Goal: Transaction & Acquisition: Purchase product/service

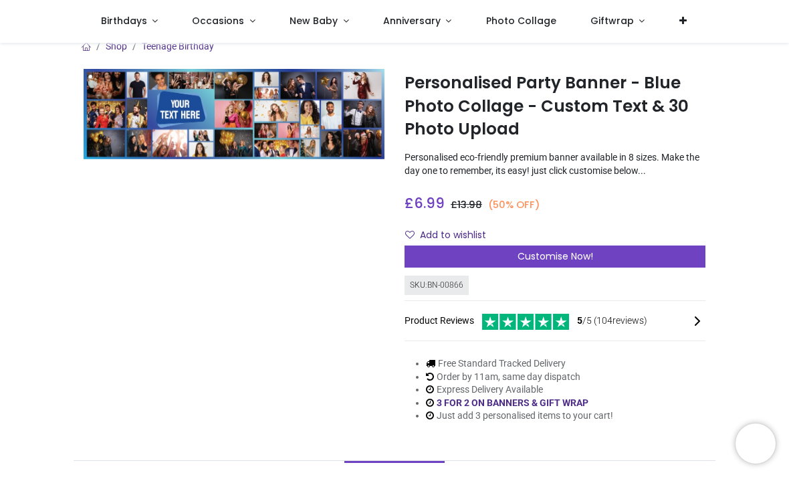
scroll to position [14, 0]
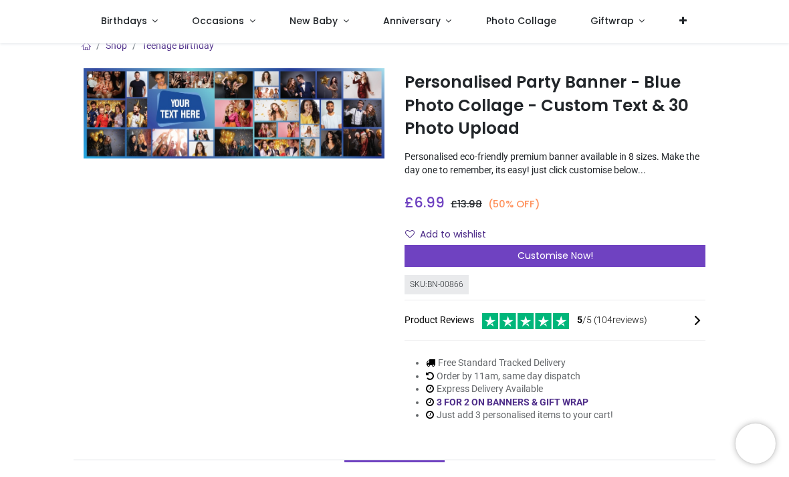
click at [447, 259] on div "Customise Now!" at bounding box center [555, 256] width 301 height 23
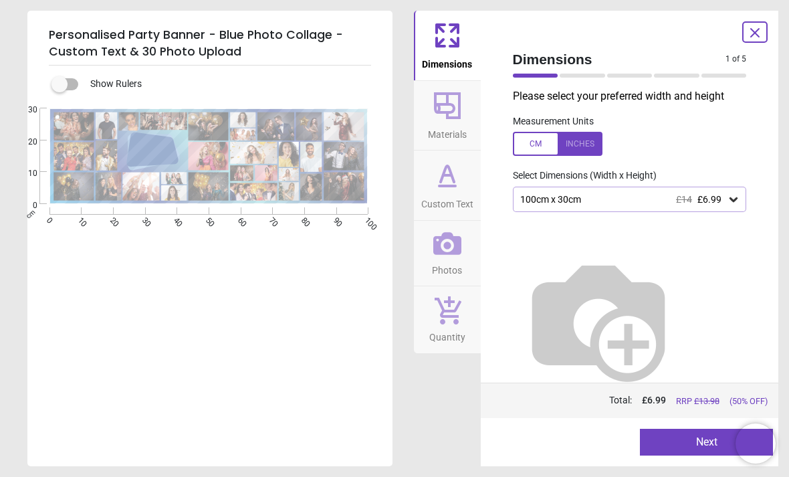
click at [746, 195] on div "100cm x 30cm £14 £6.99" at bounding box center [630, 199] width 234 height 25
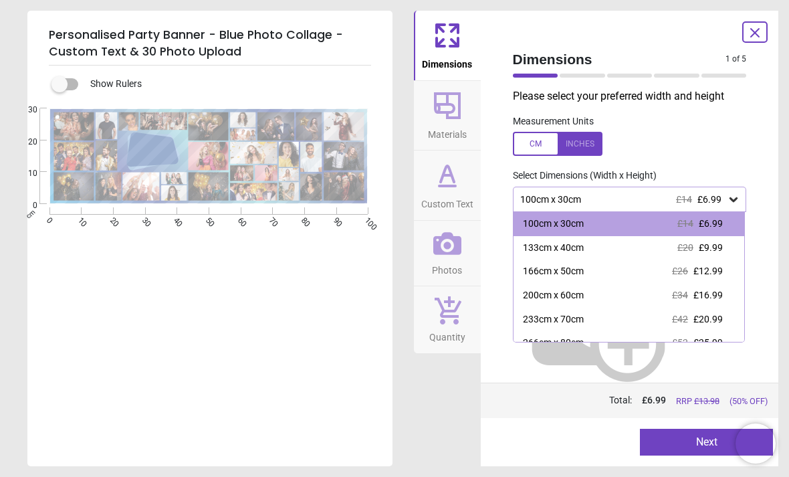
click at [725, 288] on div "200cm x 60cm £34 £16.99" at bounding box center [629, 296] width 231 height 24
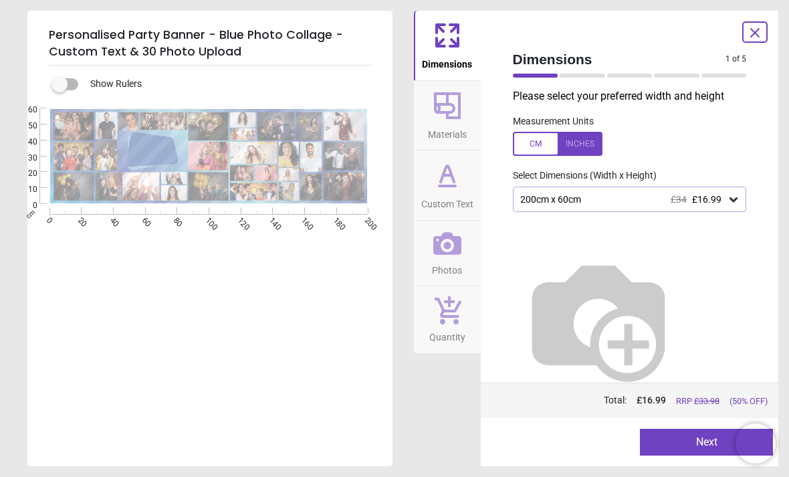
click at [687, 430] on button "Next" at bounding box center [706, 442] width 133 height 27
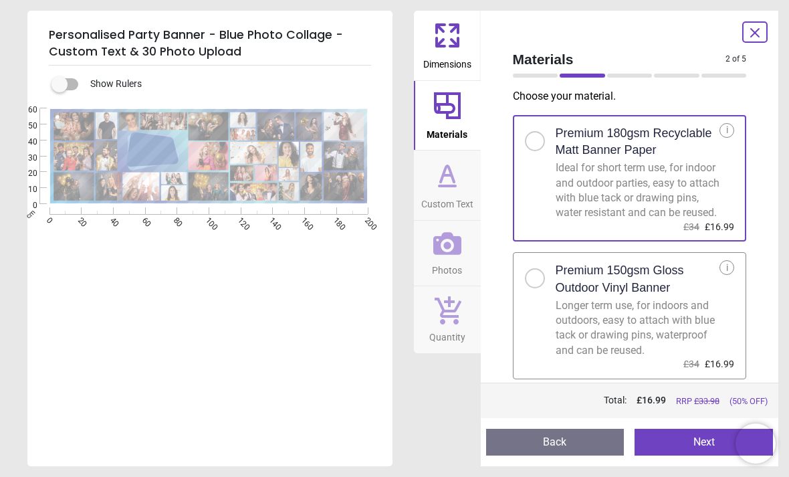
scroll to position [7, 0]
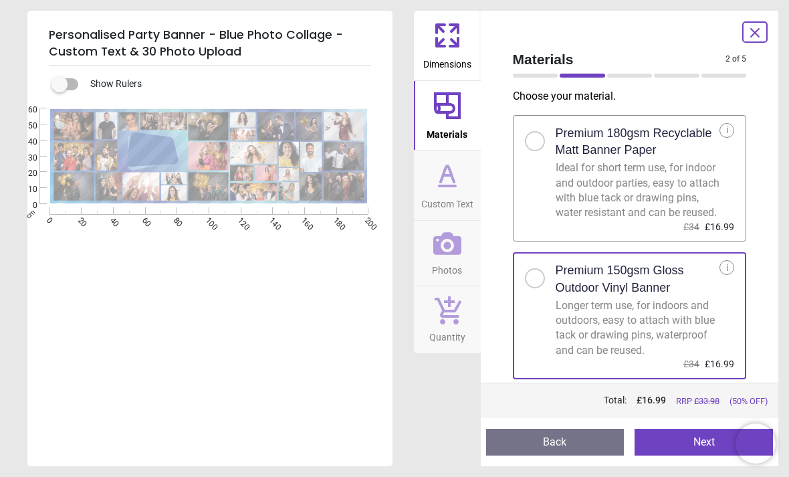
click at [676, 433] on button "Next" at bounding box center [704, 442] width 138 height 27
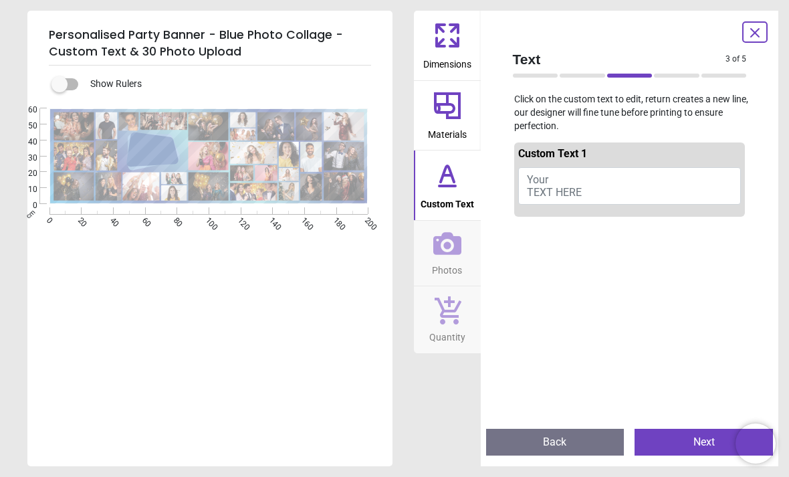
click at [672, 183] on button "Your TEXT HERE" at bounding box center [629, 185] width 223 height 37
type textarea "**********"
click at [708, 114] on p "Click on the custom text to edit, return creates a new line, our designer will …" at bounding box center [629, 112] width 255 height 39
click at [450, 180] on icon at bounding box center [447, 175] width 32 height 32
click at [447, 192] on span "Custom Text" at bounding box center [447, 201] width 53 height 20
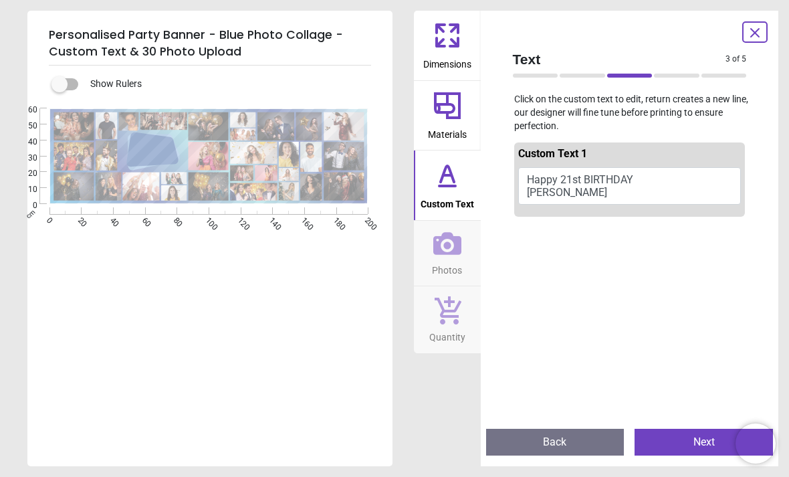
click at [694, 434] on button "Next" at bounding box center [704, 442] width 138 height 27
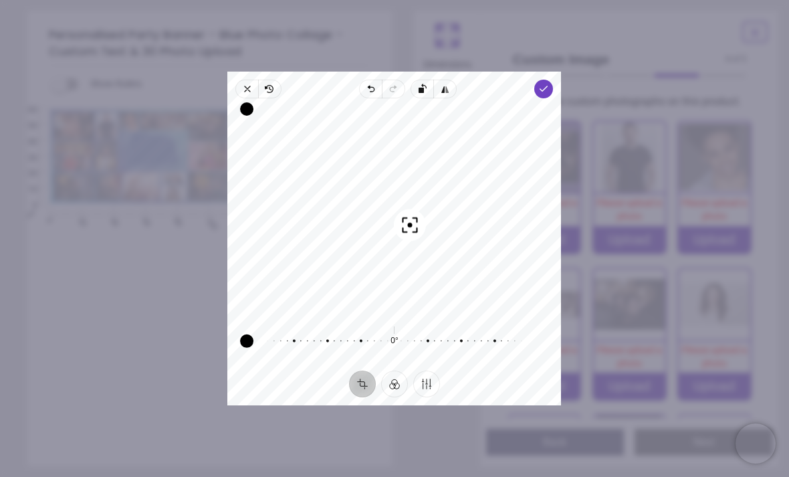
click at [664, 211] on div "Please upload a photo" at bounding box center [630, 209] width 72 height 31
click at [550, 84] on icon "button" at bounding box center [544, 89] width 11 height 11
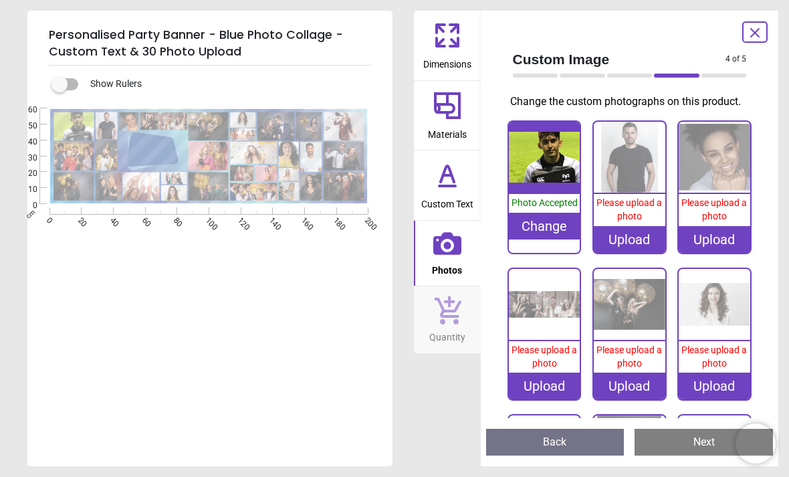
click at [628, 195] on div "Please upload a photo" at bounding box center [630, 209] width 72 height 31
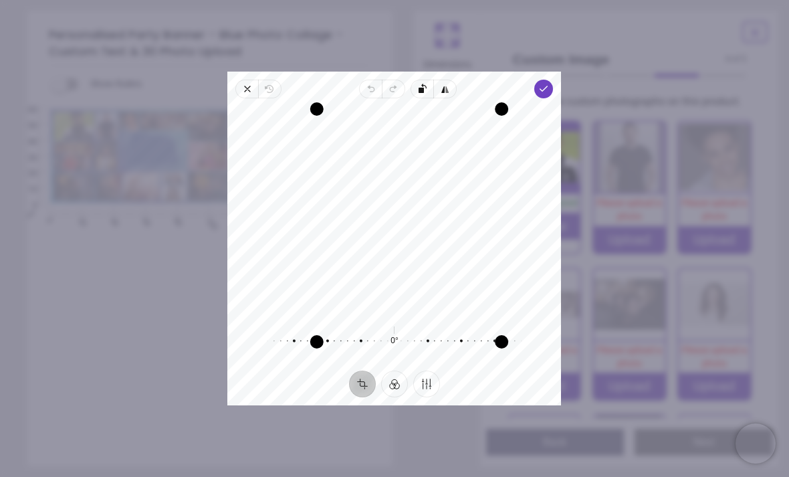
click at [554, 80] on span "Done" at bounding box center [544, 89] width 19 height 19
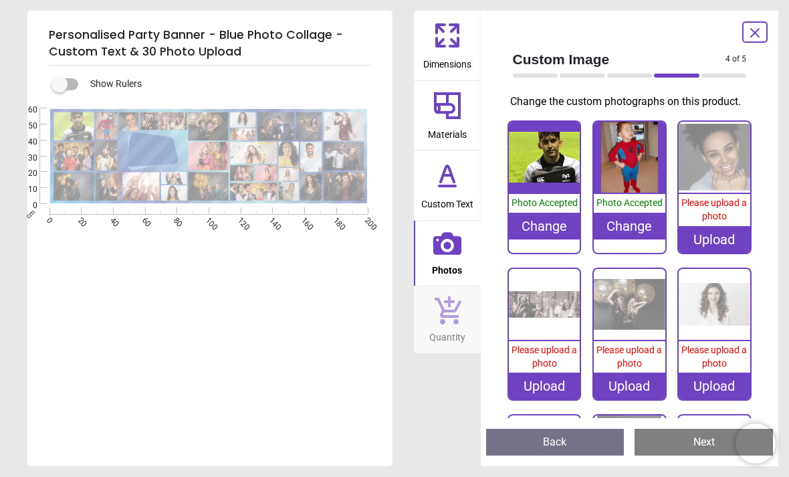
click at [701, 172] on img at bounding box center [715, 158] width 72 height 72
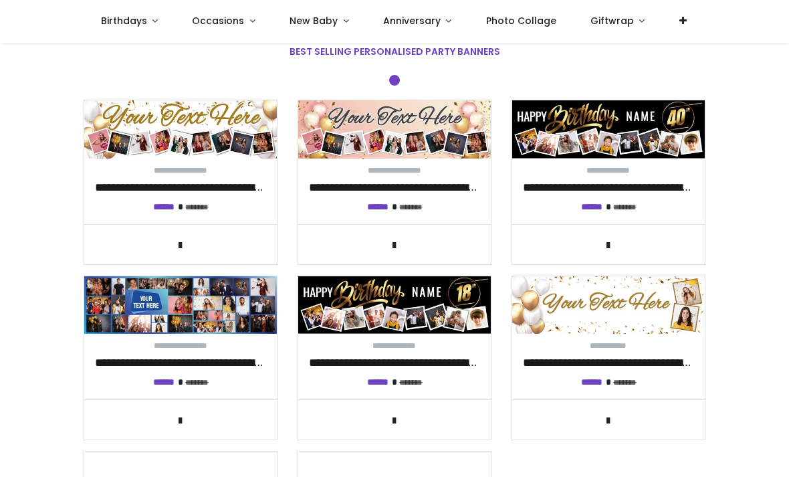
scroll to position [456, 0]
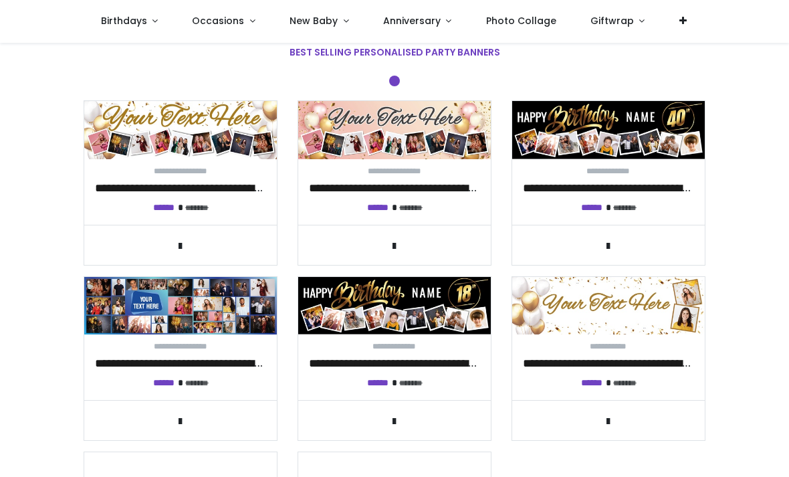
click at [205, 296] on img at bounding box center [180, 306] width 193 height 58
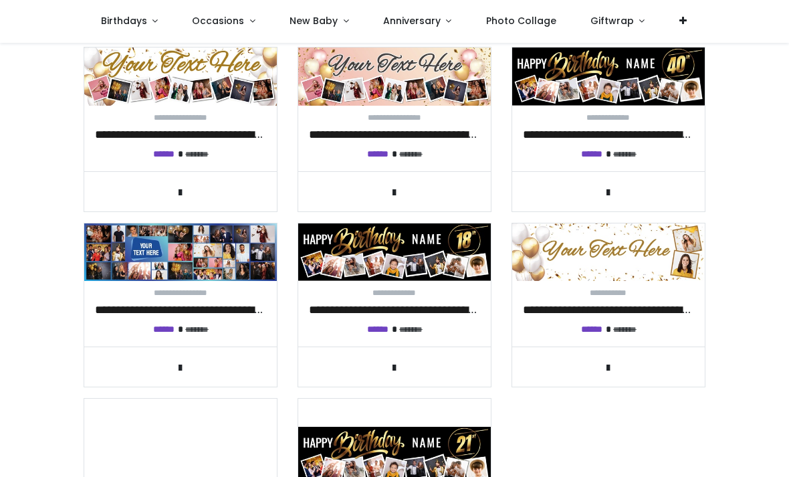
scroll to position [487, 0]
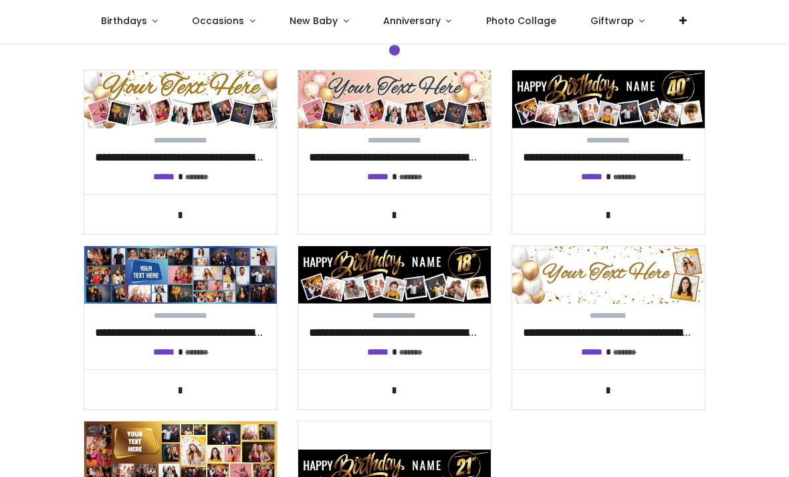
click at [651, 95] on img at bounding box center [608, 99] width 193 height 58
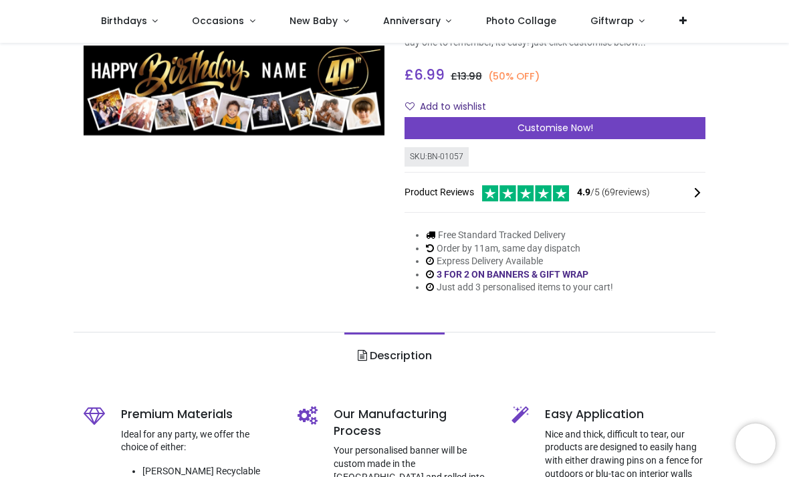
scroll to position [139, 0]
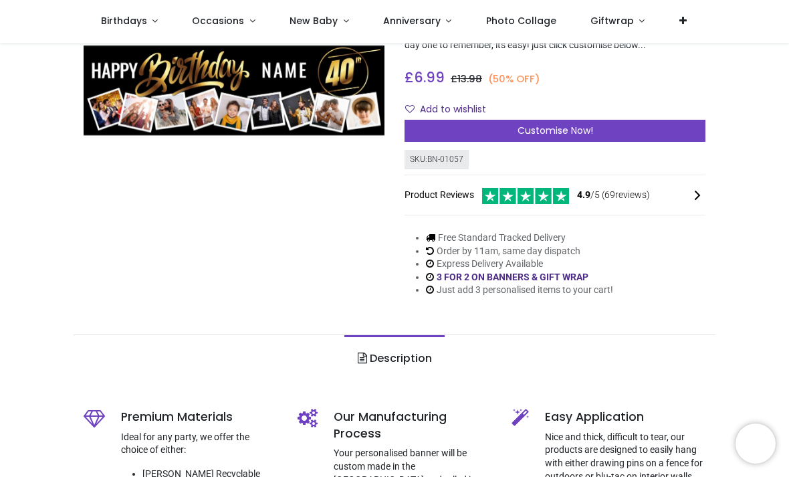
click at [441, 123] on div "Customise Now!" at bounding box center [555, 131] width 301 height 23
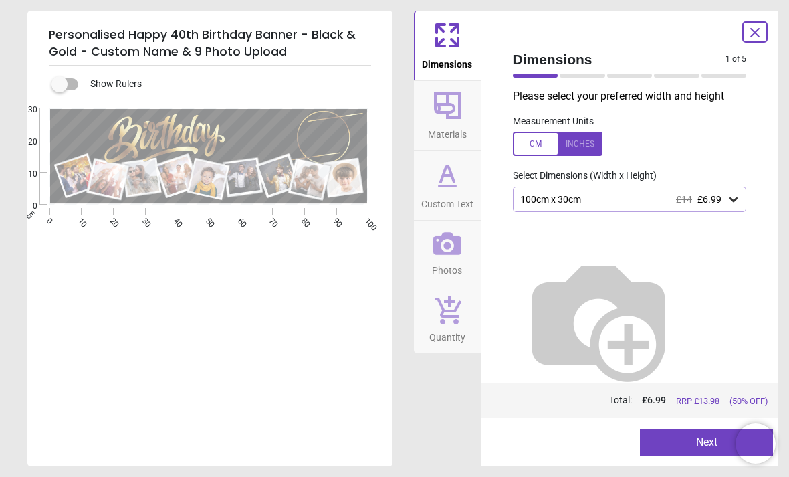
click at [599, 197] on div "100cm x 30cm £14 £6.99" at bounding box center [623, 199] width 209 height 11
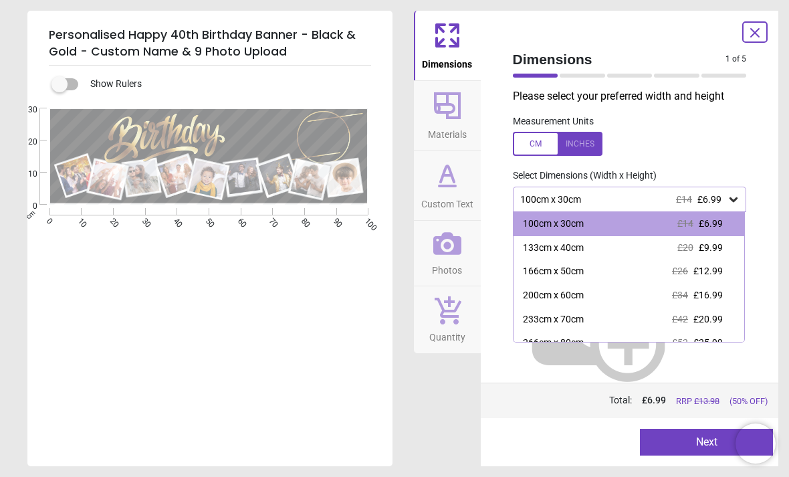
click at [539, 292] on div "200cm x 60cm" at bounding box center [553, 295] width 61 height 13
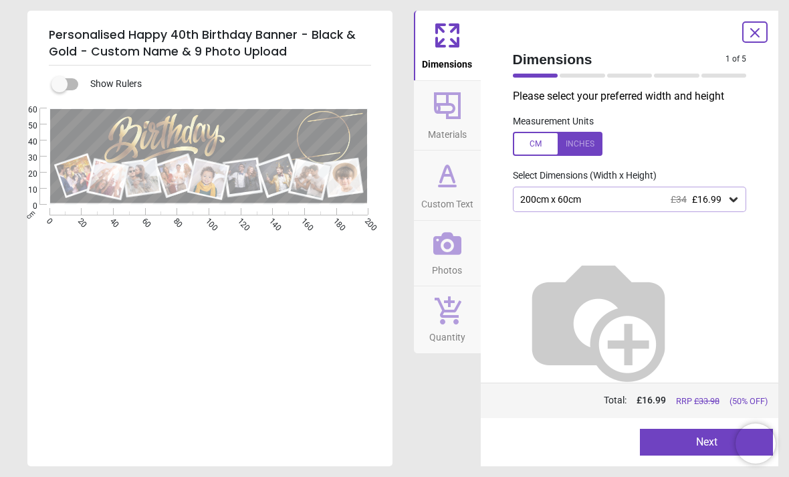
click at [675, 445] on button "Next" at bounding box center [706, 442] width 133 height 27
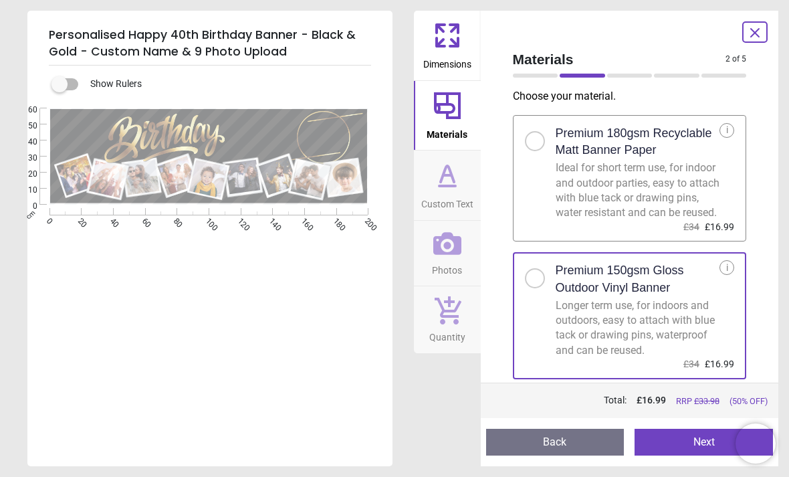
scroll to position [7, 0]
click at [679, 450] on button "Next" at bounding box center [704, 442] width 138 height 27
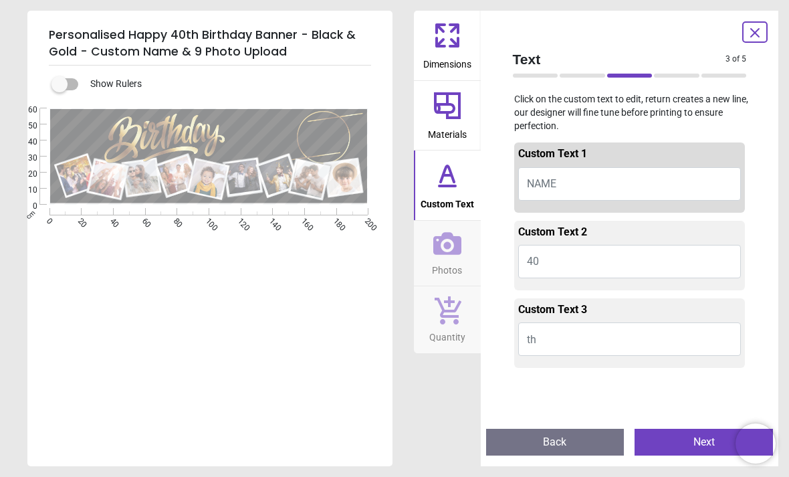
click at [554, 183] on span "NAME" at bounding box center [541, 183] width 29 height 13
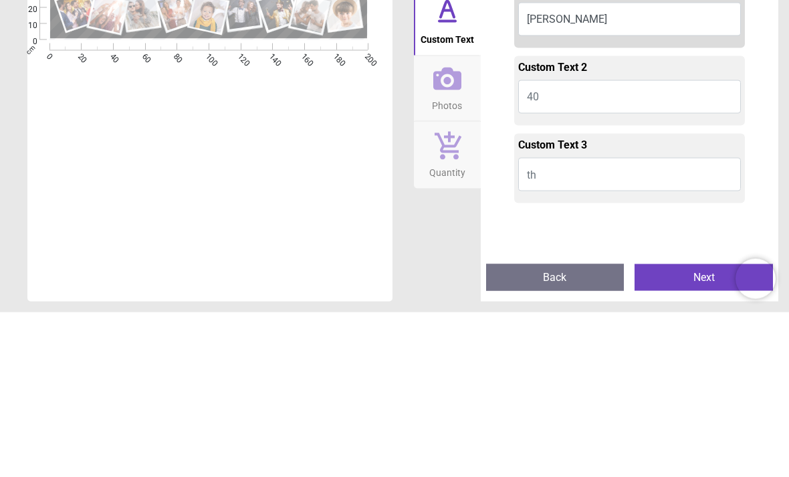
type textarea "***"
click at [550, 245] on button "40" at bounding box center [629, 261] width 223 height 33
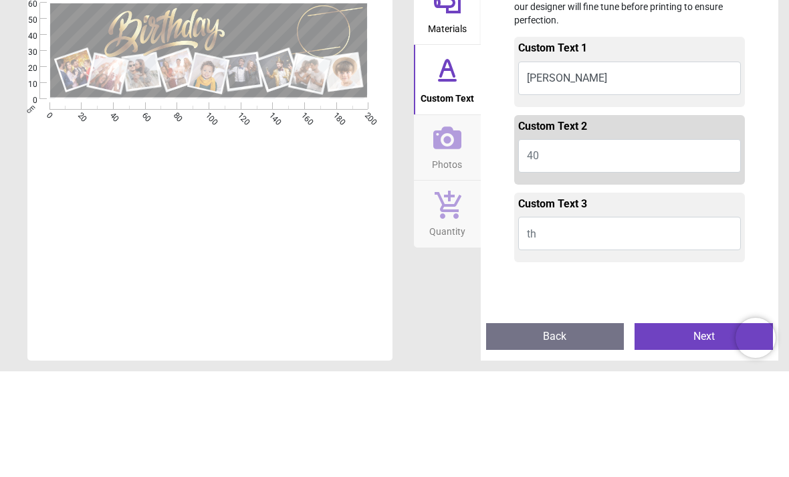
click at [532, 255] on span "40" at bounding box center [533, 261] width 12 height 13
type textarea "**"
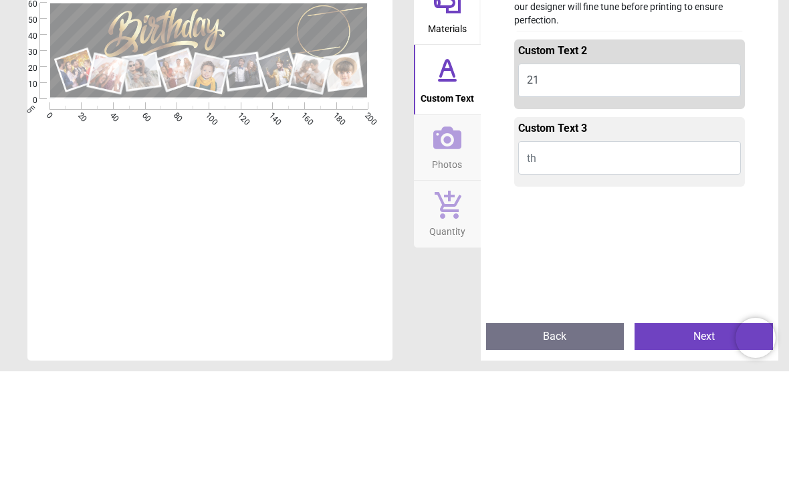
scroll to position [77, 0]
click at [536, 256] on span "th" at bounding box center [531, 262] width 9 height 13
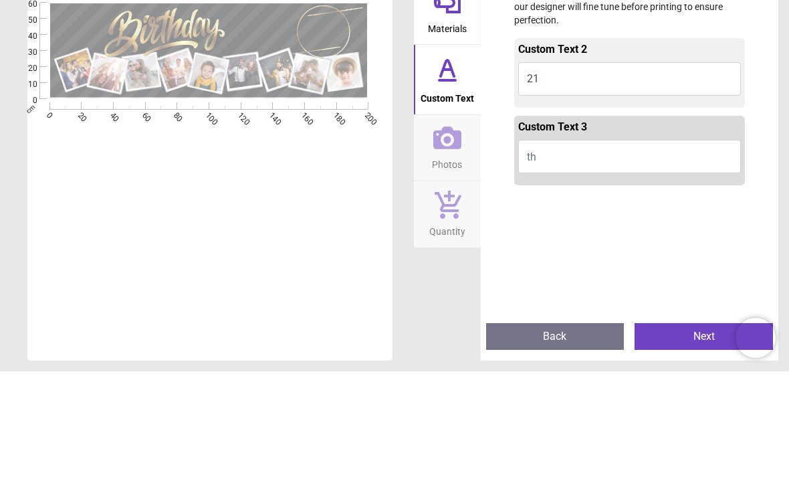
click at [556, 245] on button "th" at bounding box center [629, 261] width 223 height 33
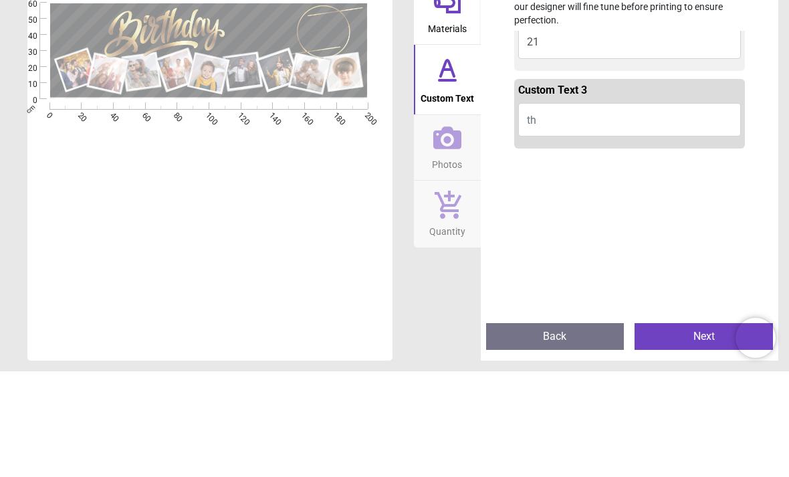
scroll to position [124, 0]
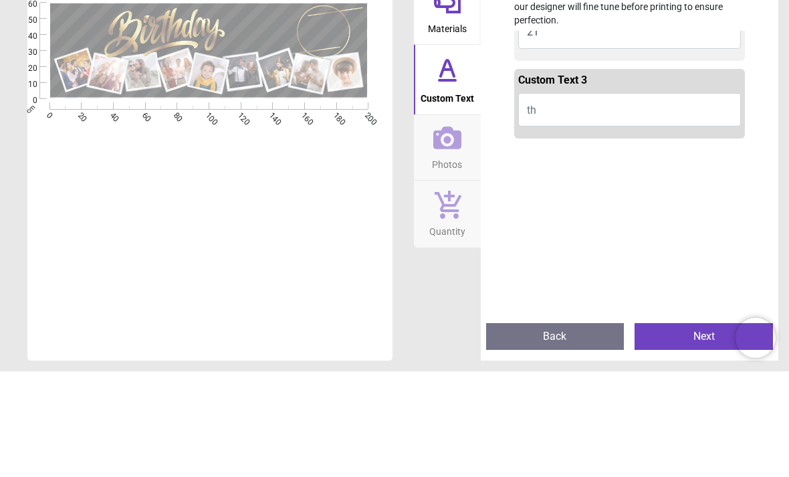
click at [534, 209] on span "th" at bounding box center [531, 215] width 9 height 13
click at [683, 199] on button "th" at bounding box center [629, 215] width 223 height 33
click at [550, 199] on button "th" at bounding box center [629, 215] width 223 height 33
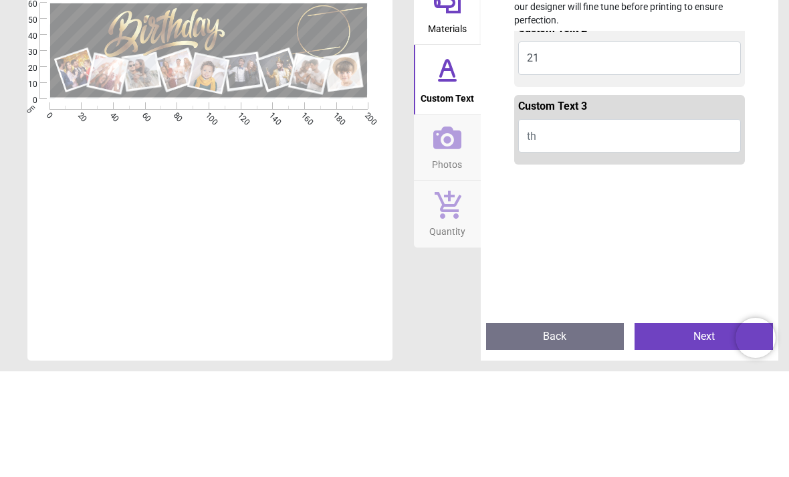
scroll to position [94, 0]
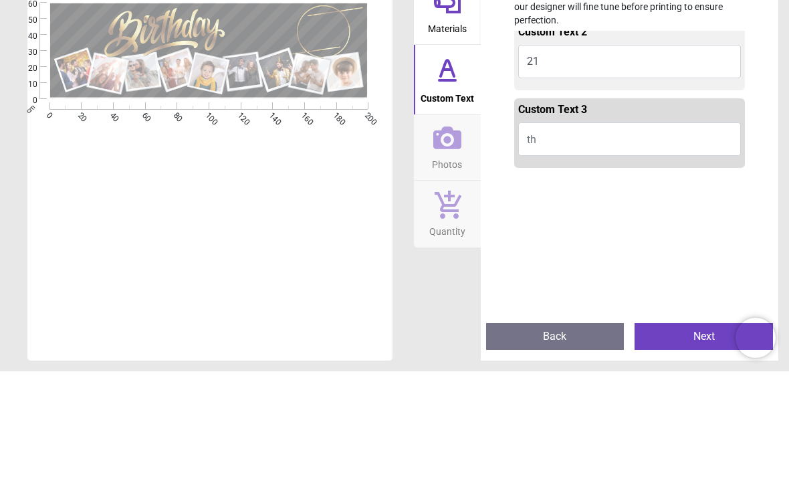
click at [470, 221] on button "Photos" at bounding box center [447, 254] width 67 height 66
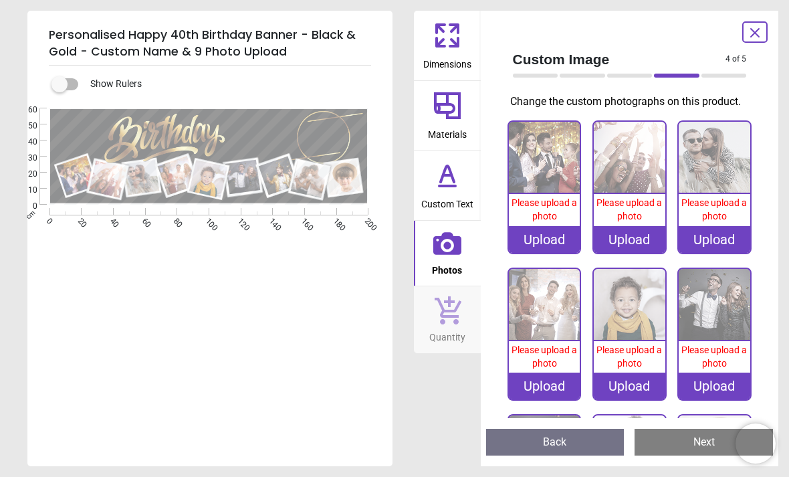
click at [443, 183] on icon at bounding box center [447, 175] width 32 height 32
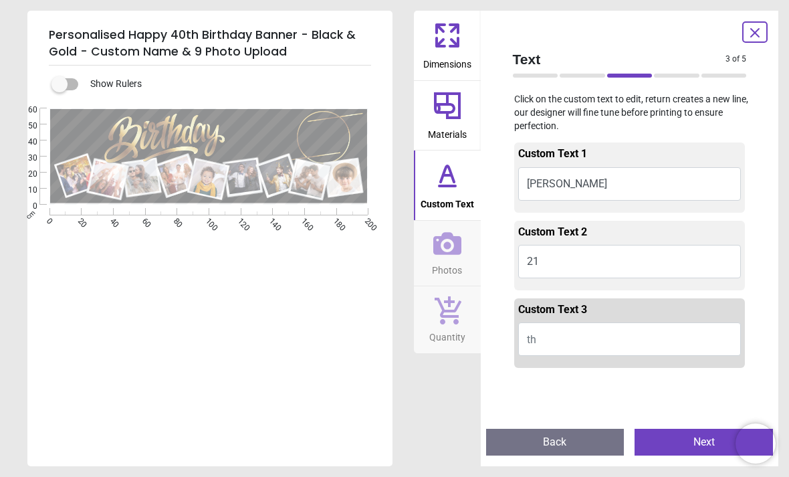
click at [534, 340] on span "th" at bounding box center [531, 339] width 9 height 13
type textarea "**"
click at [692, 443] on button "Next" at bounding box center [704, 442] width 138 height 27
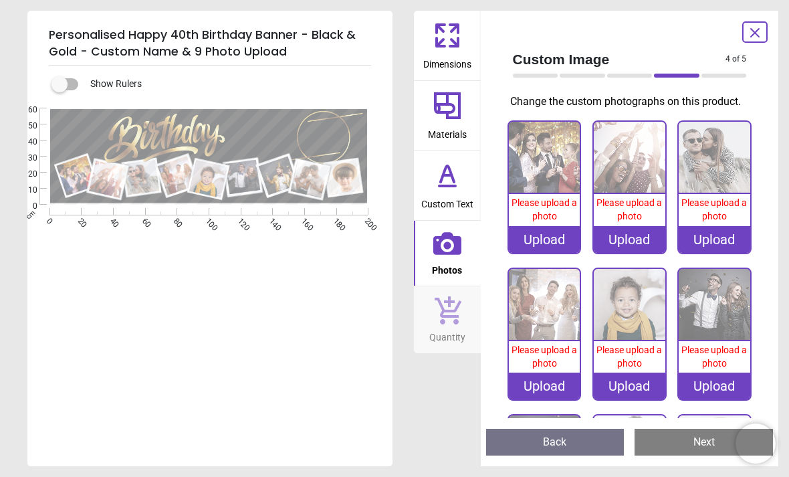
click at [556, 190] on img at bounding box center [545, 158] width 72 height 72
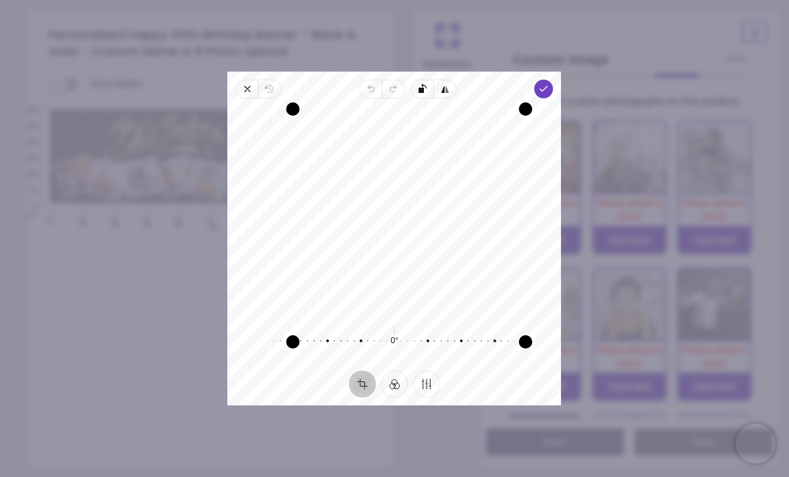
click at [554, 80] on span "Done" at bounding box center [544, 89] width 19 height 19
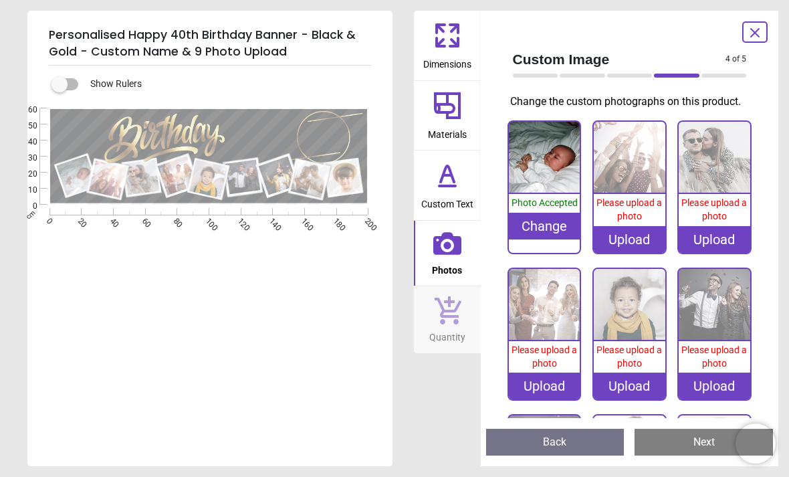
click at [634, 185] on img at bounding box center [630, 158] width 72 height 72
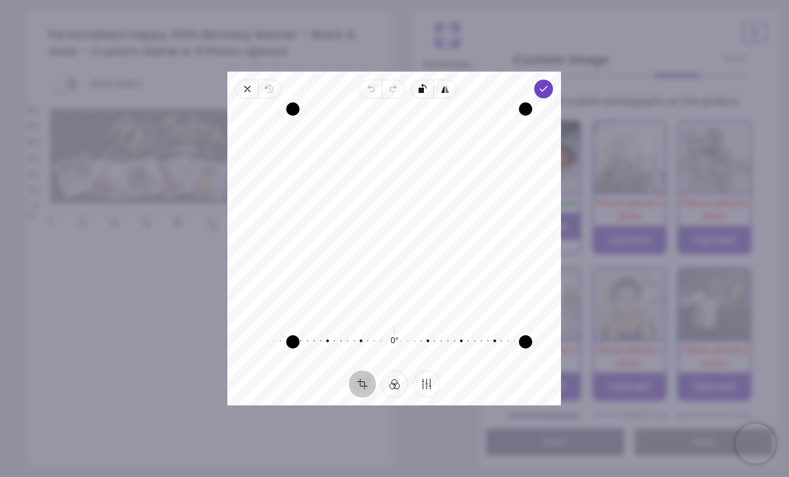
click at [550, 84] on icon "button" at bounding box center [544, 89] width 11 height 11
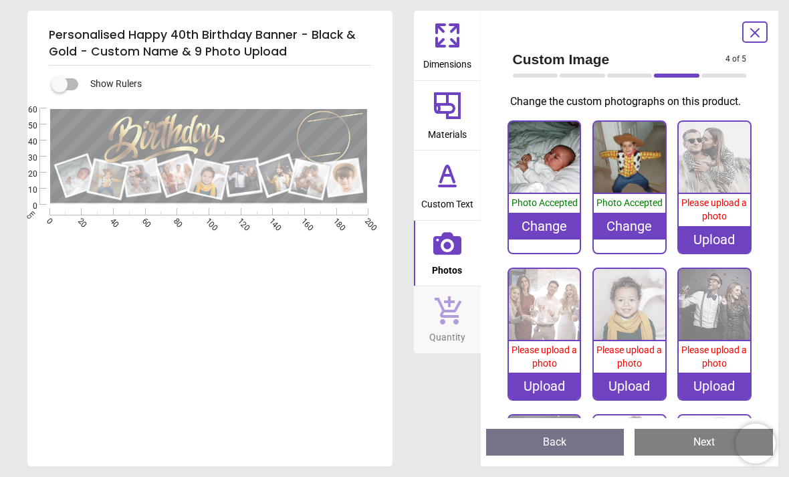
click at [707, 199] on span "Please upload a photo" at bounding box center [714, 209] width 66 height 24
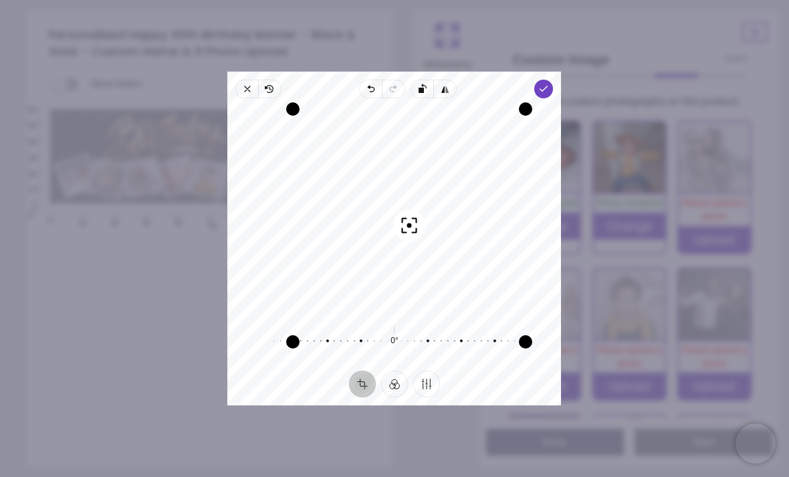
click at [551, 80] on span "Done" at bounding box center [544, 89] width 19 height 19
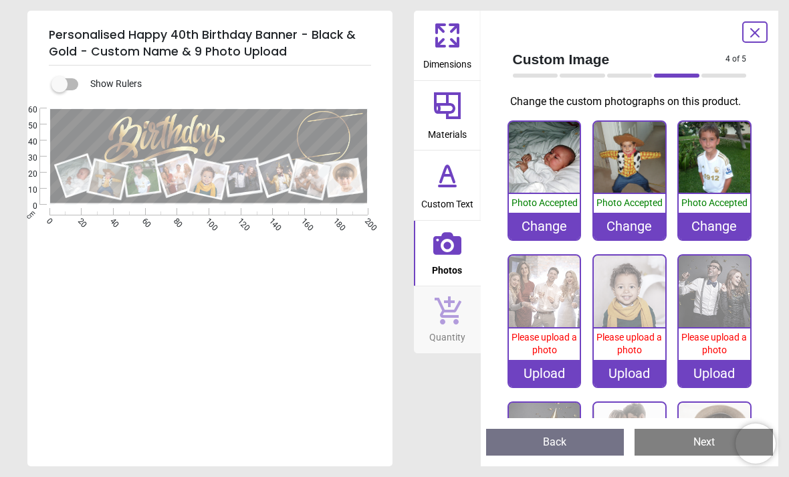
click at [515, 320] on img at bounding box center [545, 291] width 72 height 72
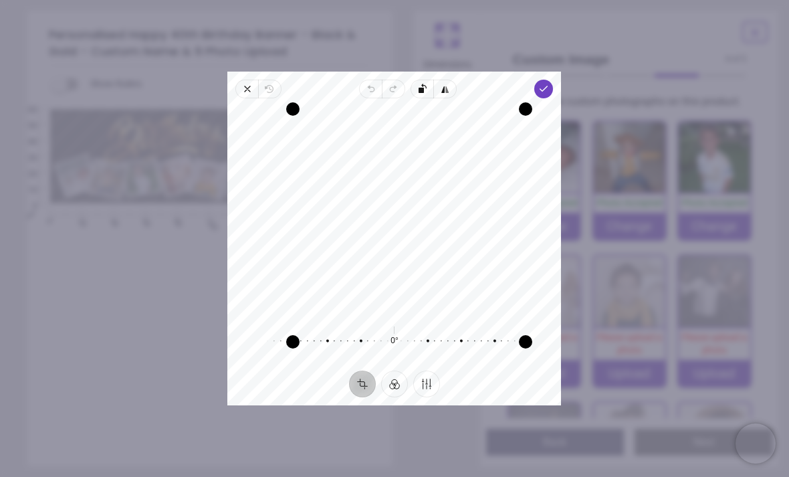
click at [554, 80] on span "Done" at bounding box center [544, 89] width 19 height 19
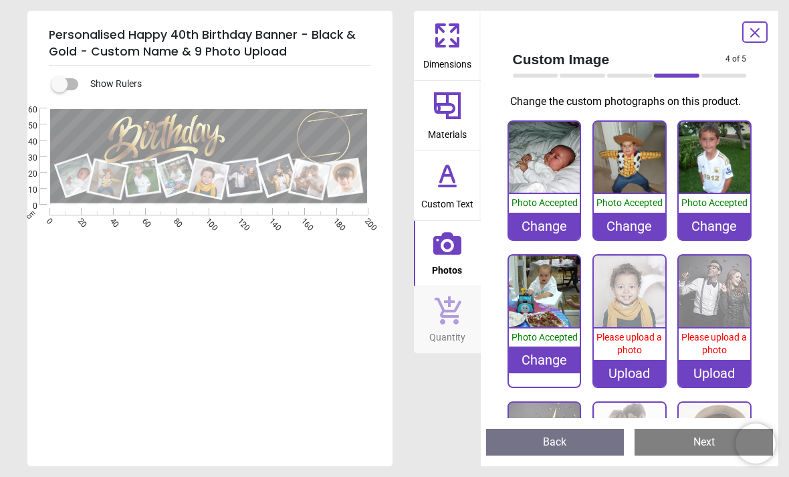
click at [635, 319] on img at bounding box center [630, 291] width 72 height 72
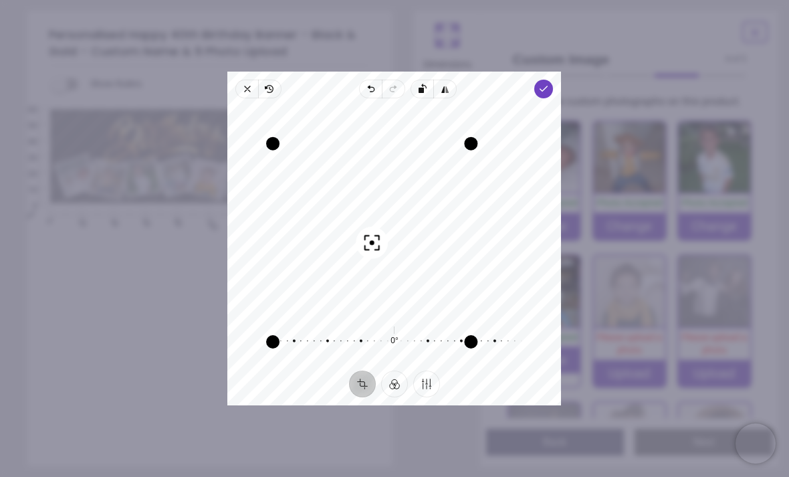
click at [554, 80] on span "Done" at bounding box center [544, 89] width 19 height 19
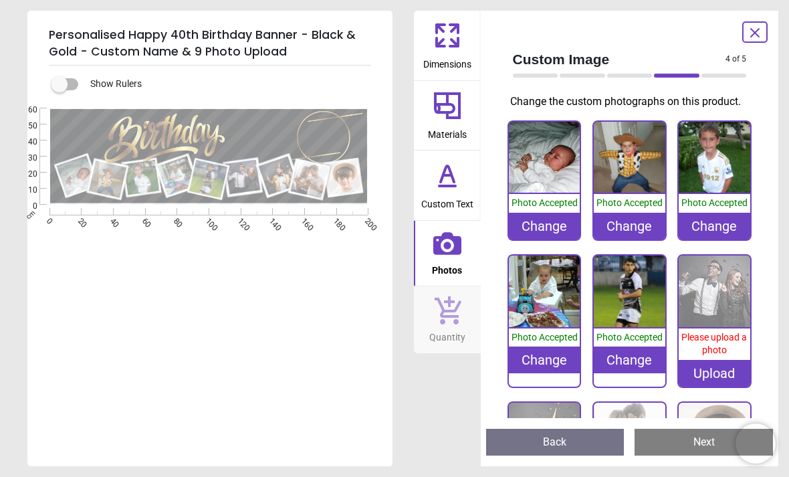
click at [712, 315] on img at bounding box center [715, 291] width 72 height 72
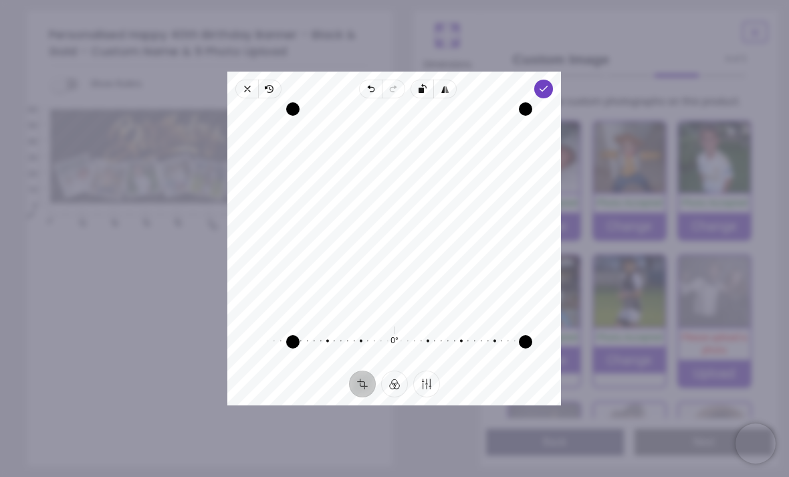
click at [550, 84] on icon "button" at bounding box center [544, 89] width 11 height 11
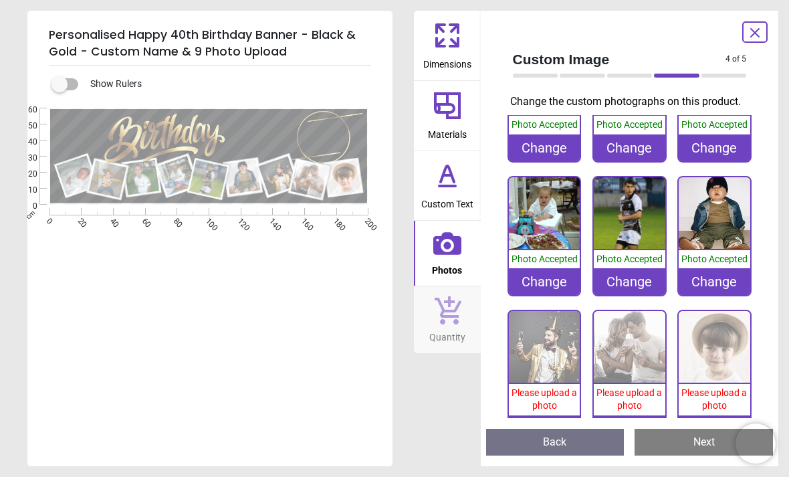
scroll to position [84, 0]
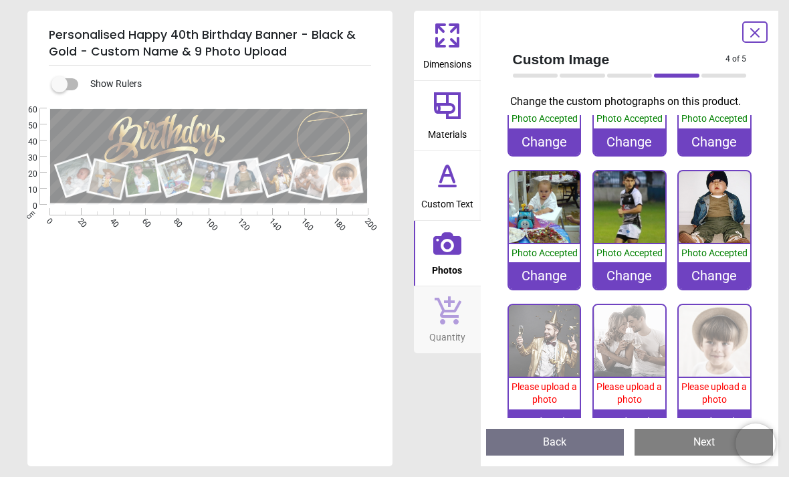
click at [541, 352] on img at bounding box center [545, 341] width 72 height 72
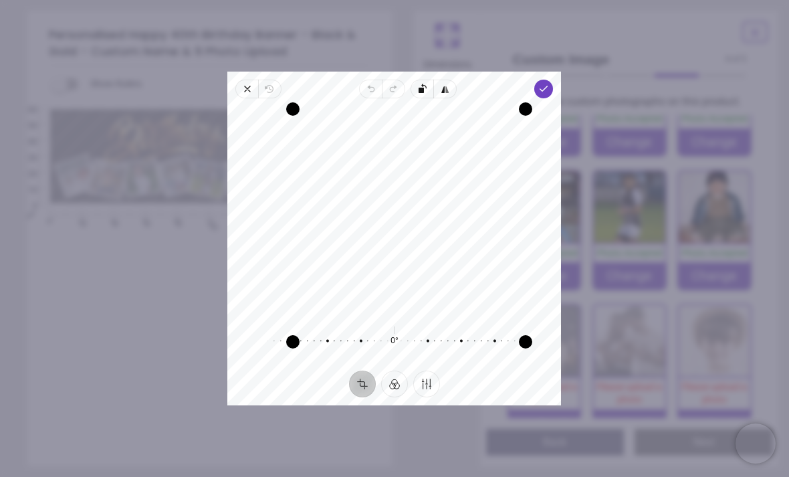
click at [556, 98] on div "Recenter 0° Reset" at bounding box center [394, 234] width 334 height 272
click at [554, 82] on span "Done" at bounding box center [544, 89] width 19 height 19
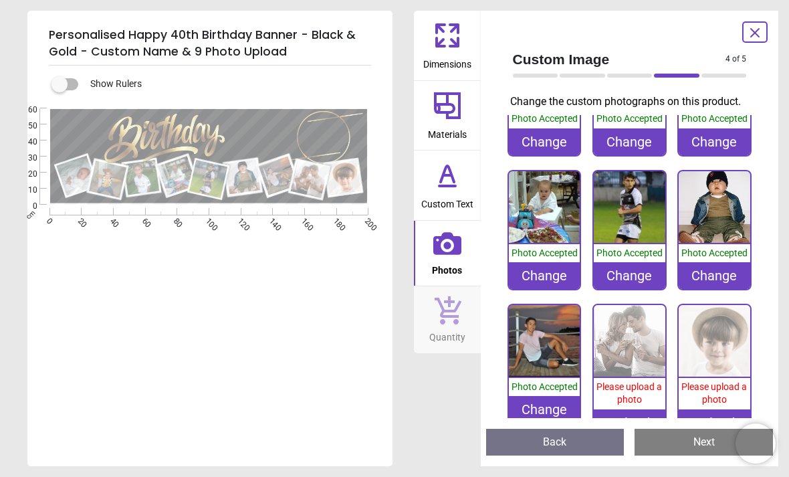
click at [637, 363] on img at bounding box center [630, 341] width 72 height 72
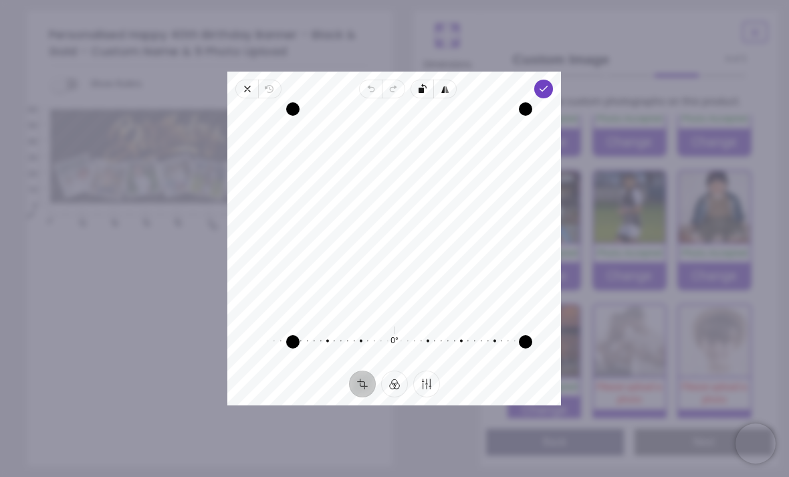
click at [550, 84] on icon "button" at bounding box center [544, 89] width 11 height 11
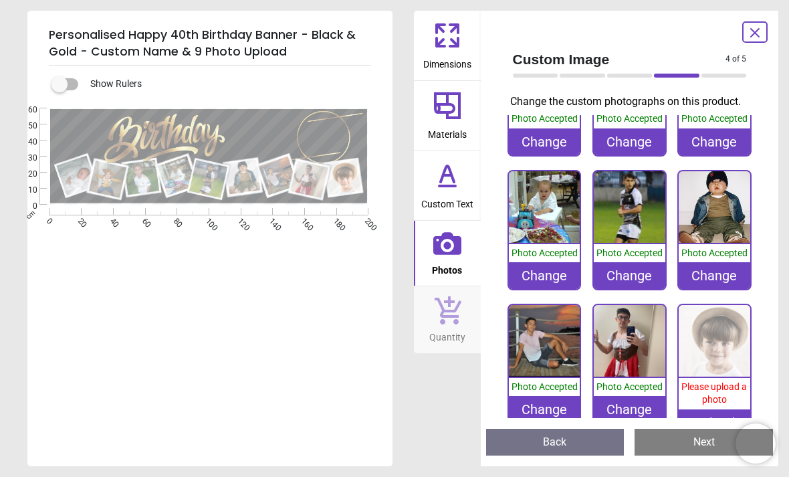
click at [714, 373] on img at bounding box center [715, 341] width 72 height 72
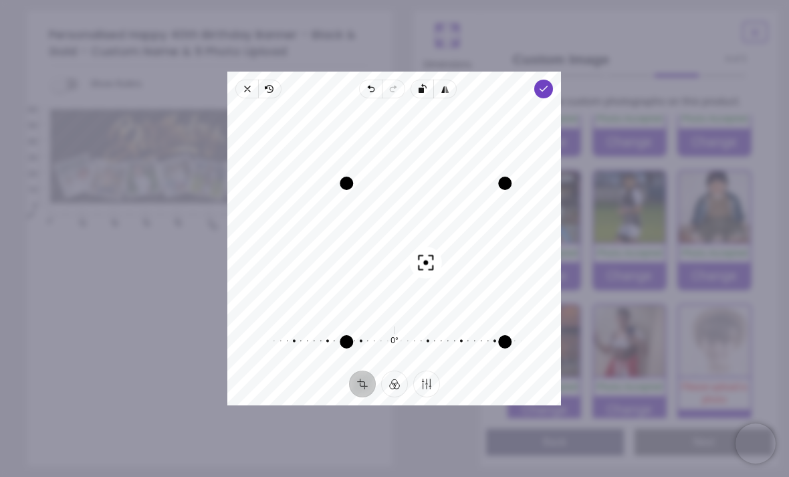
click at [548, 86] on polyline "button" at bounding box center [543, 88] width 7 height 5
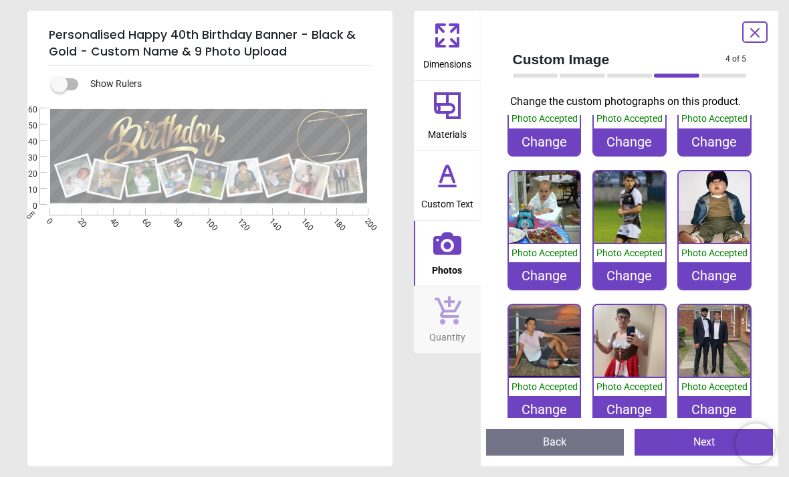
click at [728, 340] on img at bounding box center [715, 341] width 72 height 72
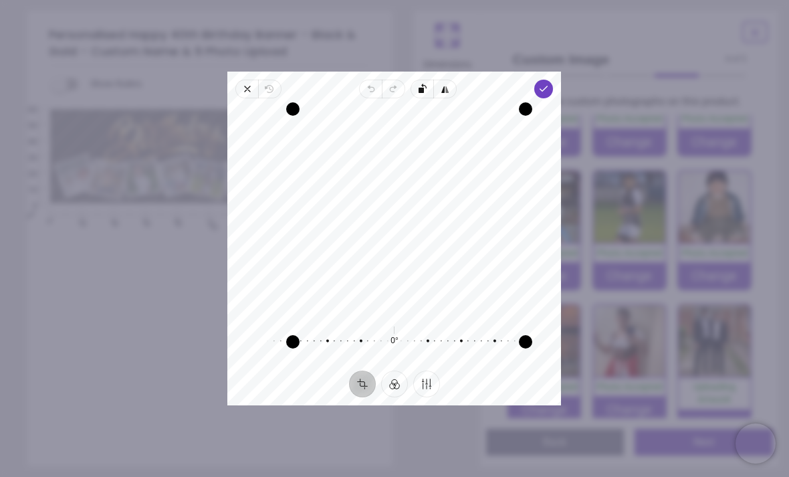
click at [554, 80] on span "Done" at bounding box center [544, 89] width 19 height 19
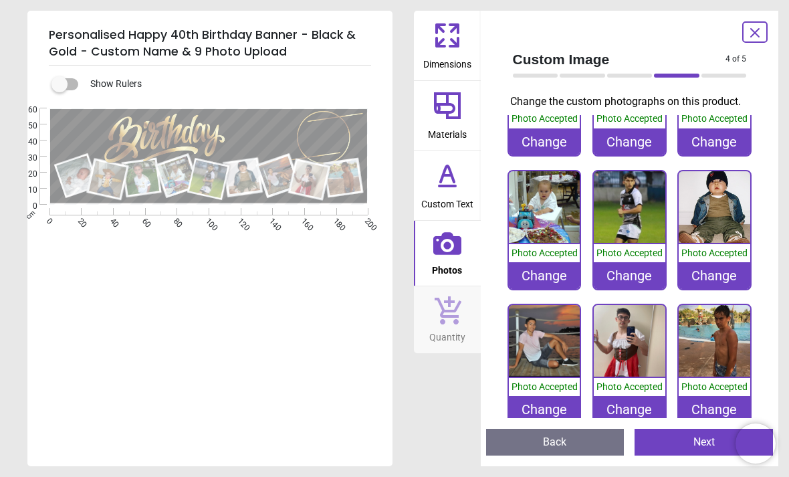
click at [679, 440] on button "Next" at bounding box center [704, 442] width 138 height 27
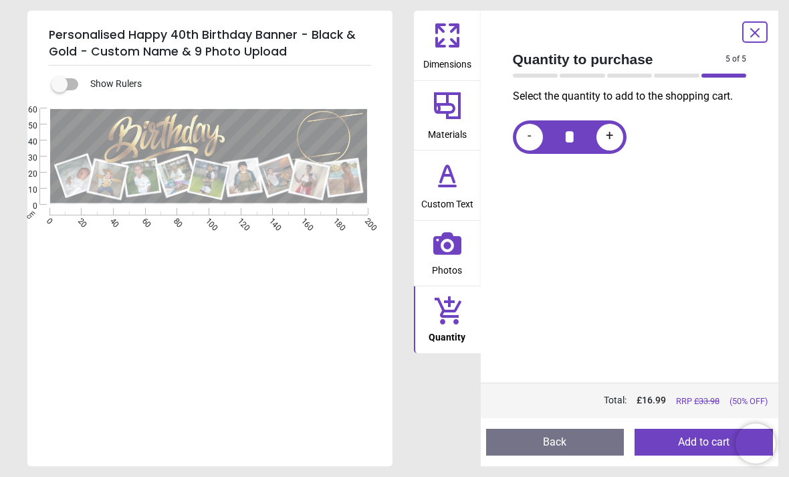
click at [692, 443] on button "Add to cart" at bounding box center [704, 442] width 138 height 27
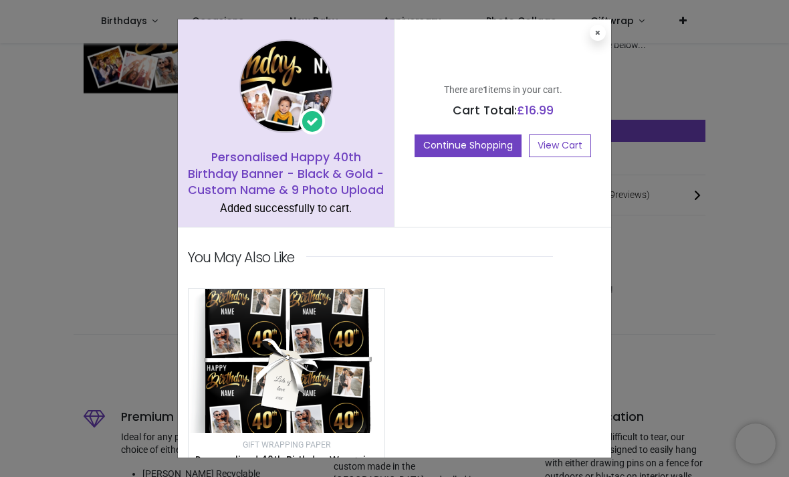
click at [463, 144] on button "Continue Shopping" at bounding box center [468, 145] width 107 height 23
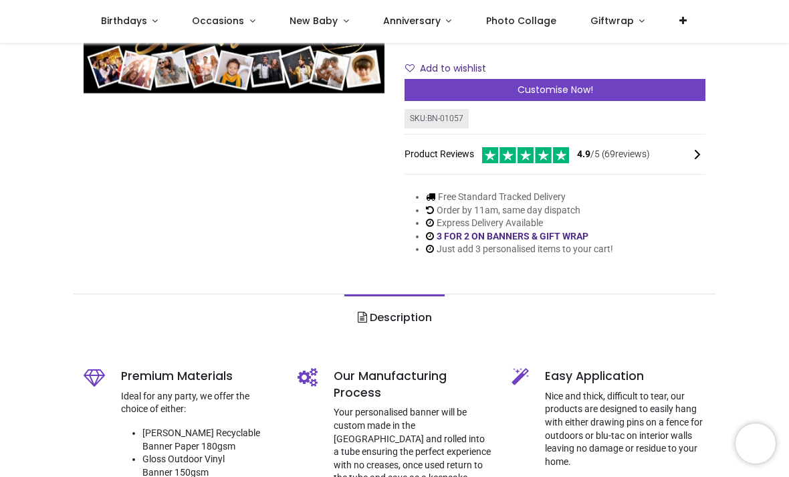
scroll to position [165, 0]
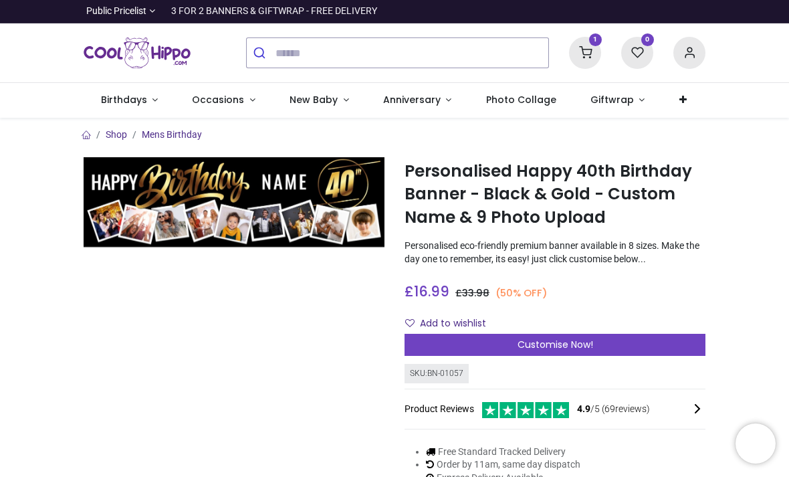
click at [496, 97] on span "Photo Collage" at bounding box center [521, 99] width 70 height 13
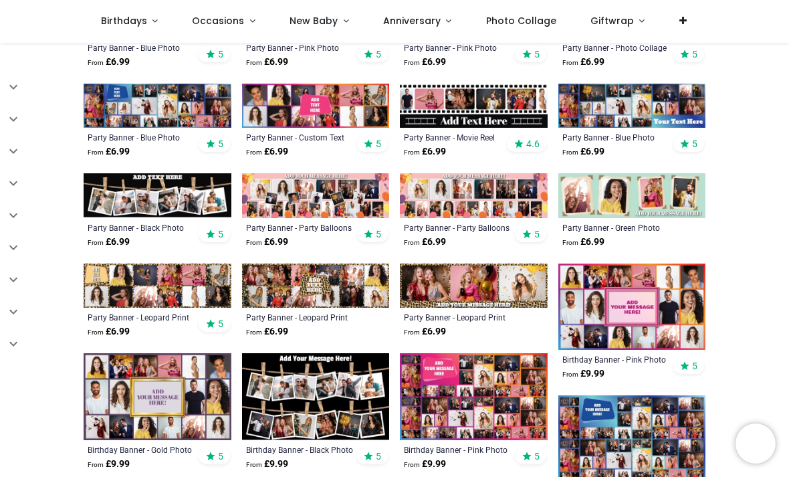
scroll to position [354, 0]
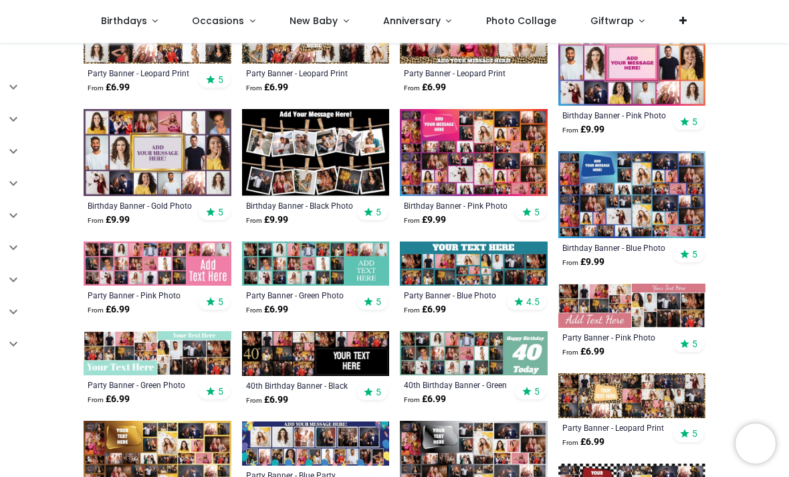
scroll to position [595, 0]
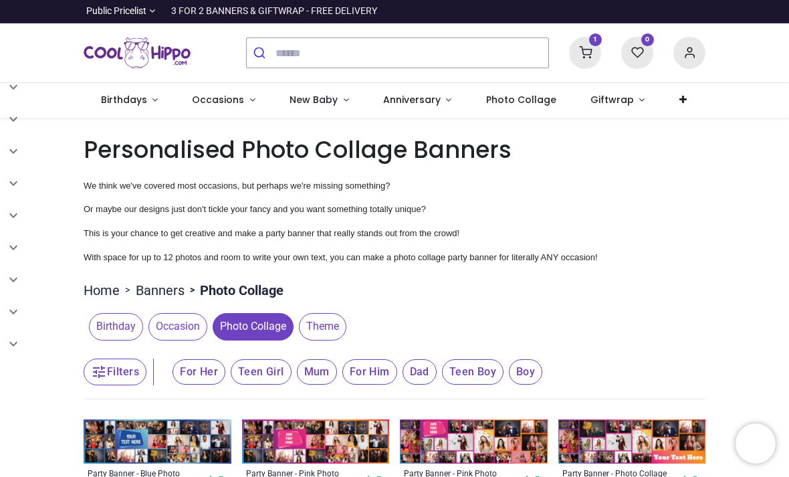
click at [131, 97] on span "Birthdays" at bounding box center [124, 99] width 46 height 13
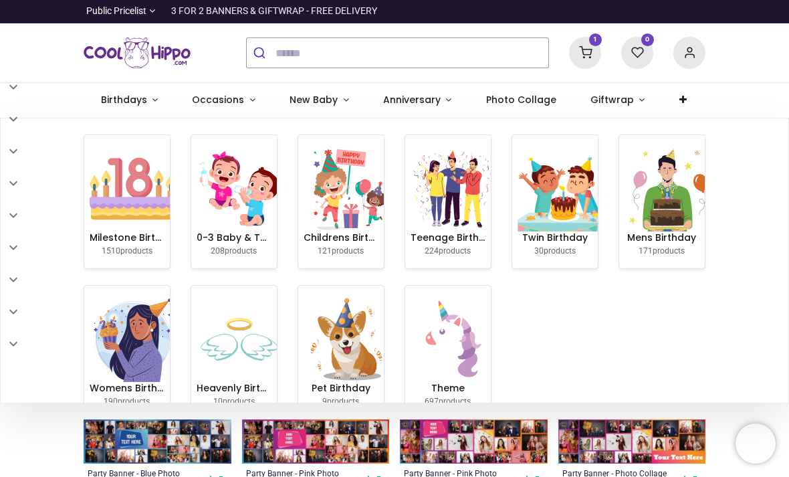
click at [140, 187] on img at bounding box center [133, 189] width 86 height 86
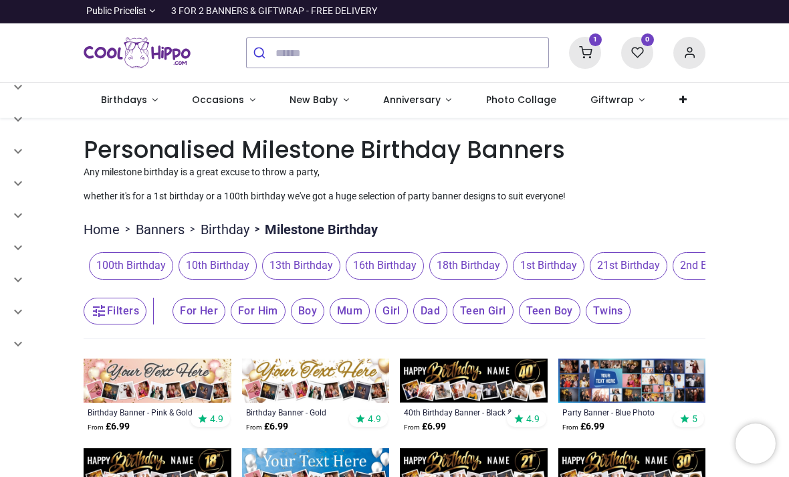
click at [580, 51] on icon at bounding box center [585, 53] width 32 height 32
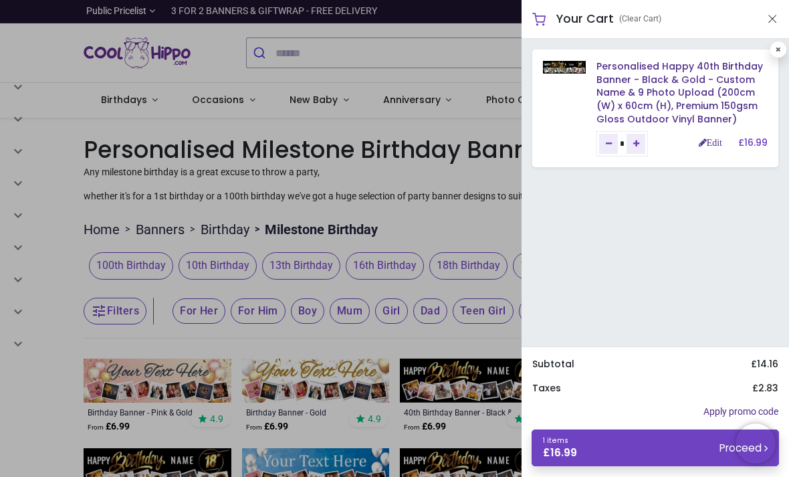
click at [585, 441] on link "1 items £ 16.99 Proceed" at bounding box center [655, 447] width 247 height 37
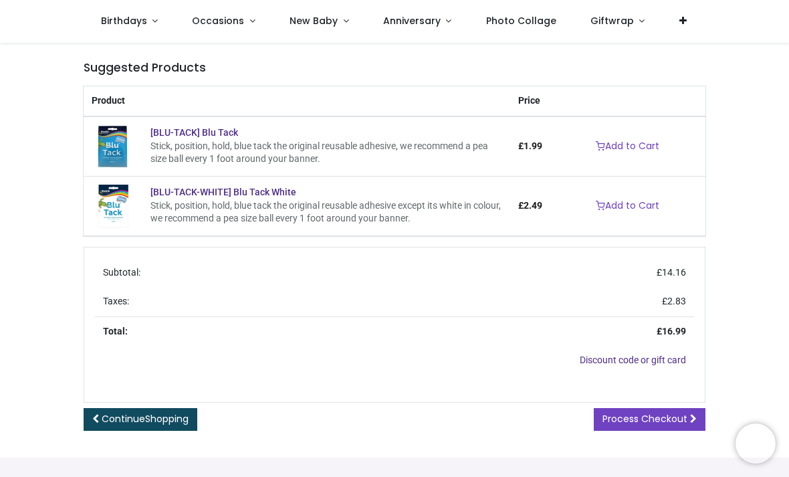
scroll to position [237, 0]
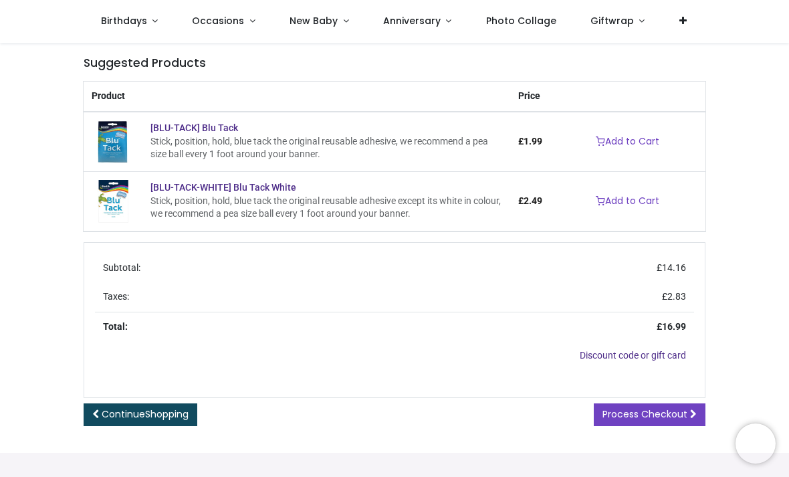
click at [631, 410] on span "Process Checkout" at bounding box center [645, 413] width 85 height 13
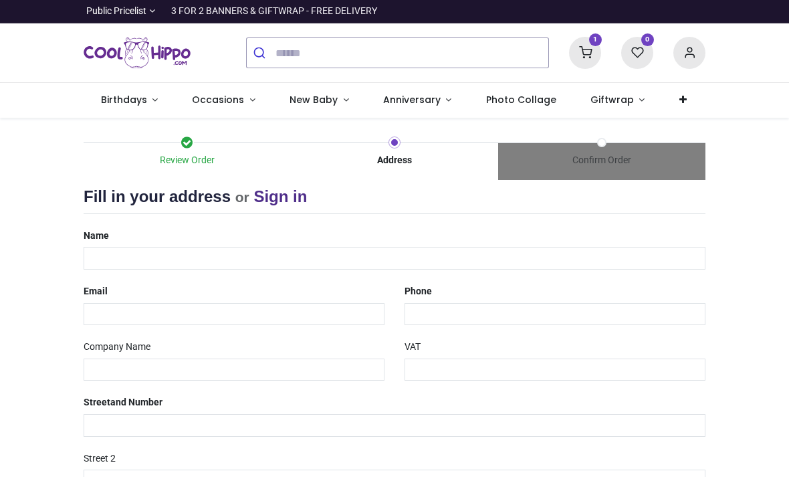
select select "***"
click at [110, 253] on input "text" at bounding box center [395, 258] width 622 height 23
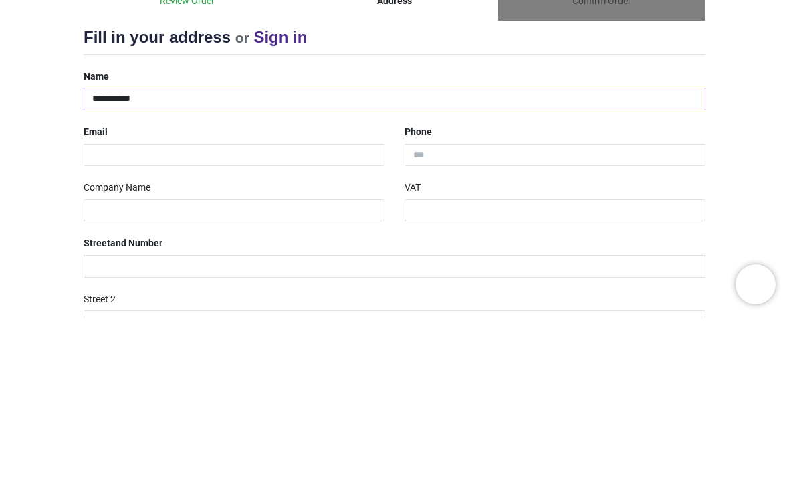
type input "**********"
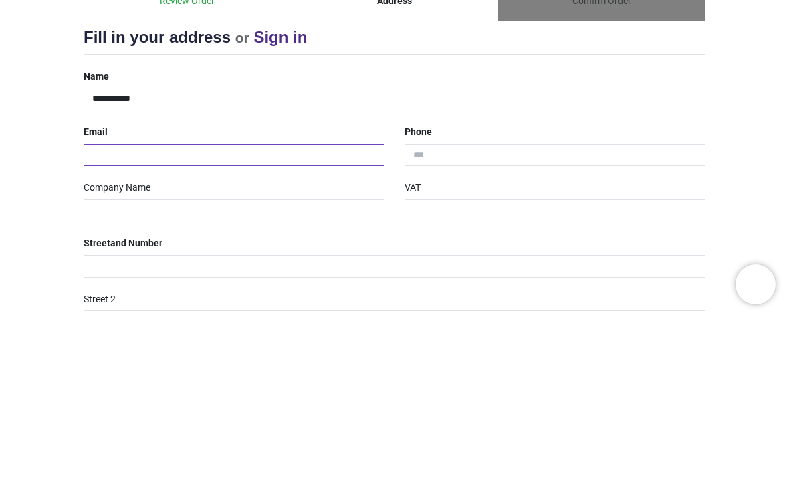
click at [112, 303] on input "email" at bounding box center [234, 314] width 301 height 23
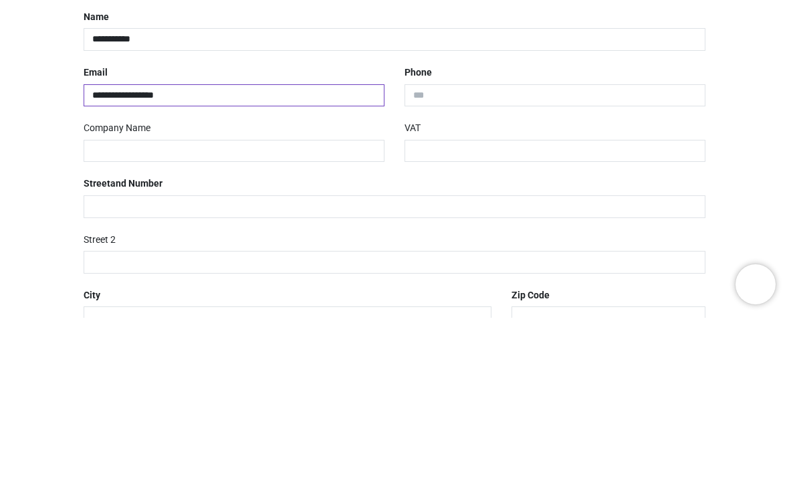
scroll to position [62, 0]
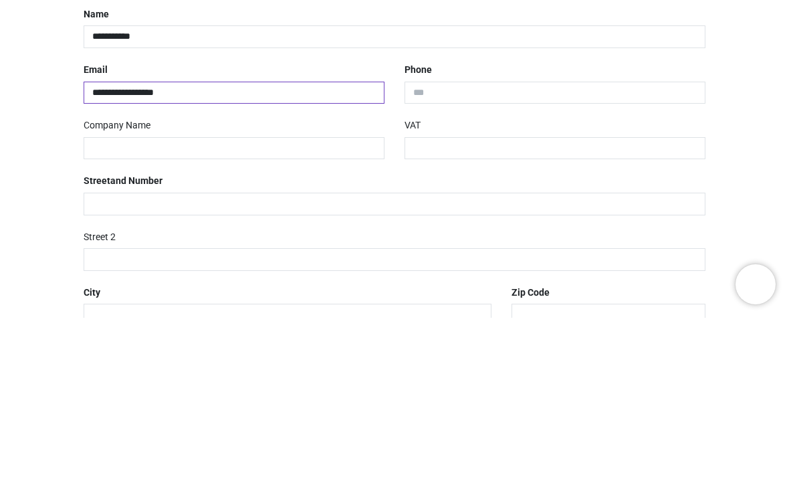
type input "**********"
click at [448, 241] on input "tel" at bounding box center [555, 252] width 301 height 23
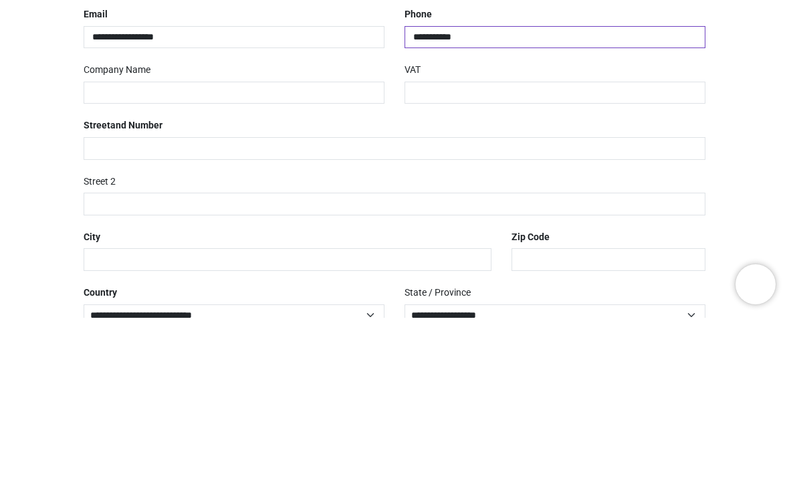
scroll to position [118, 0]
type input "**********"
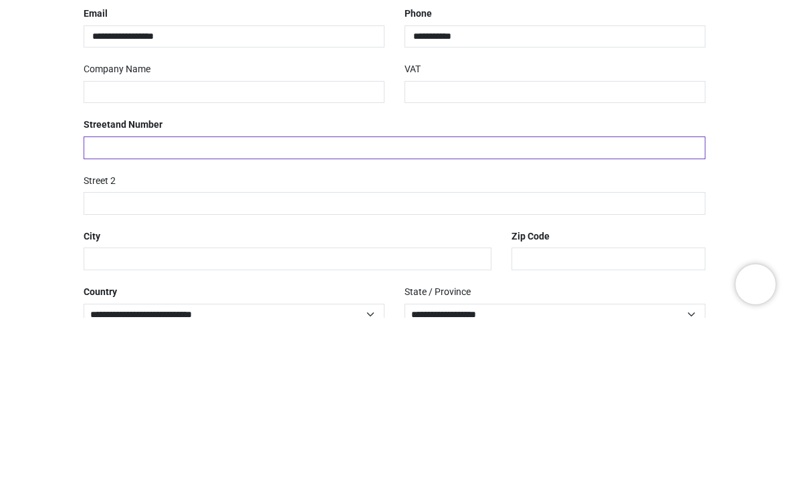
click at [99, 296] on input "text" at bounding box center [395, 307] width 622 height 23
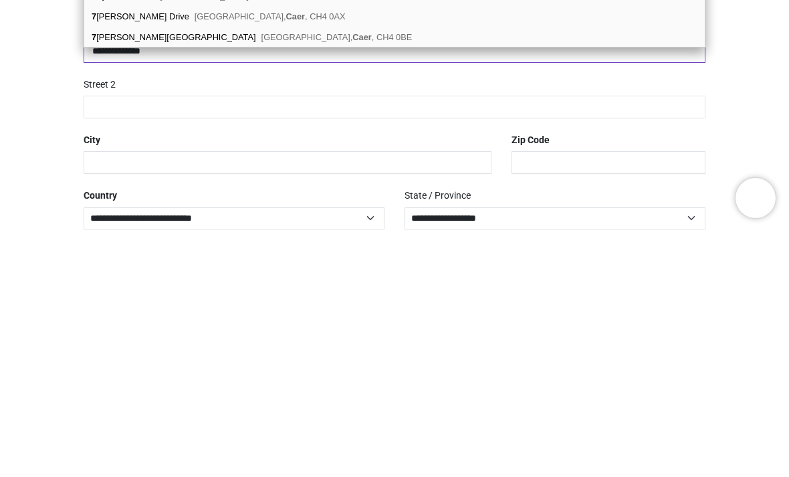
scroll to position [128, 0]
type input "**********"
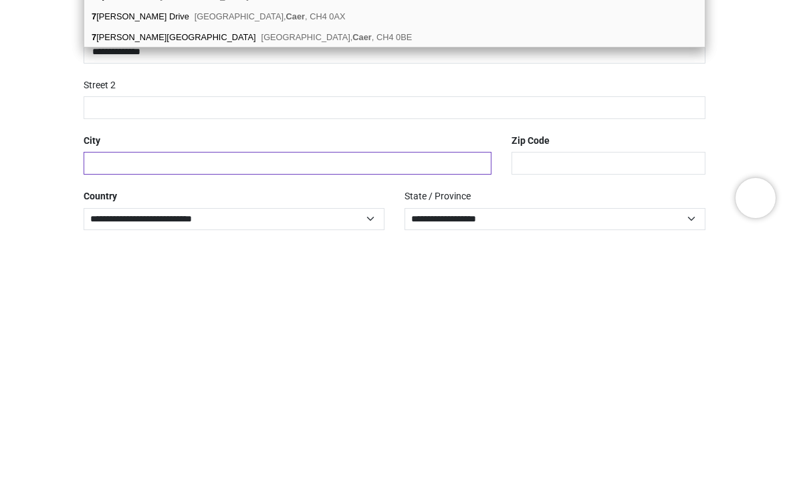
click at [100, 397] on input "text" at bounding box center [288, 408] width 408 height 23
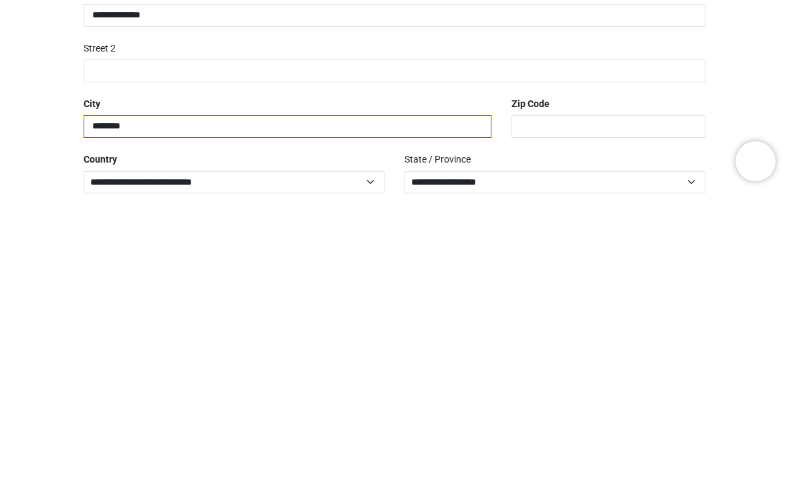
type input "*******"
click at [532, 397] on input "text" at bounding box center [609, 408] width 194 height 23
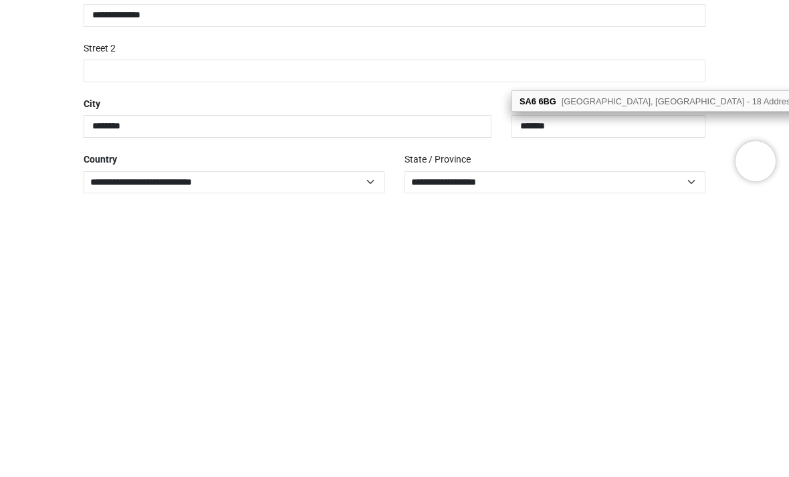
click at [567, 378] on span "Cae Penpant, Swansea - 18 Addresses" at bounding box center [683, 383] width 242 height 10
type input "*******"
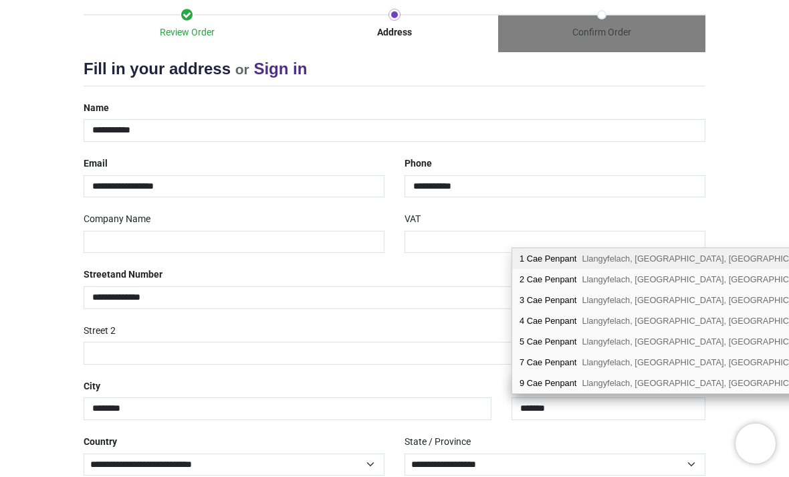
click at [540, 357] on div "7 Cae Penpant Llangyfelach, Swansea, SA6 6BG" at bounding box center [721, 362] width 418 height 21
type input "**********"
select select "***"
type input "*******"
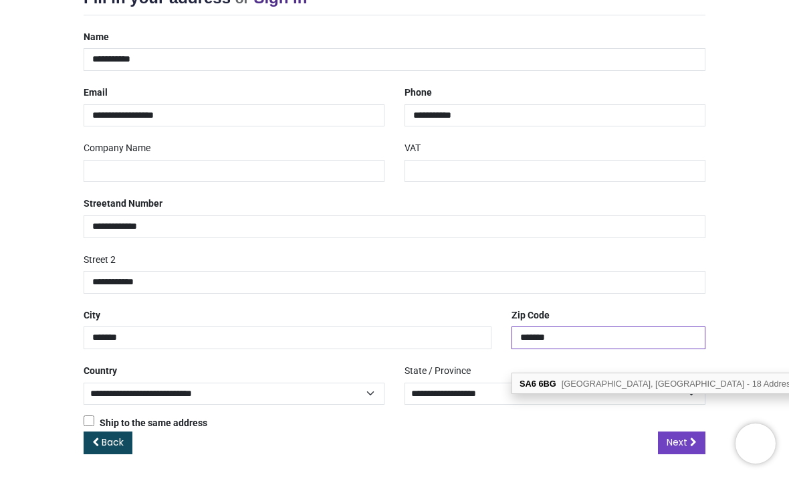
scroll to position [198, 0]
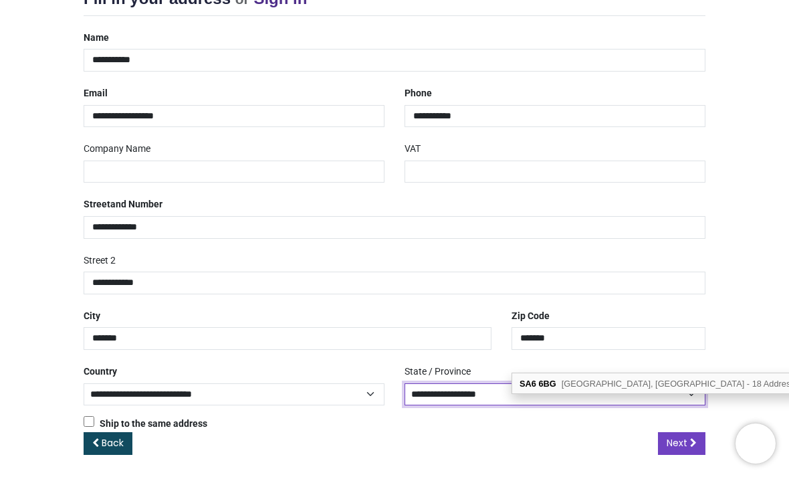
click at [441, 387] on select "**********" at bounding box center [555, 394] width 301 height 23
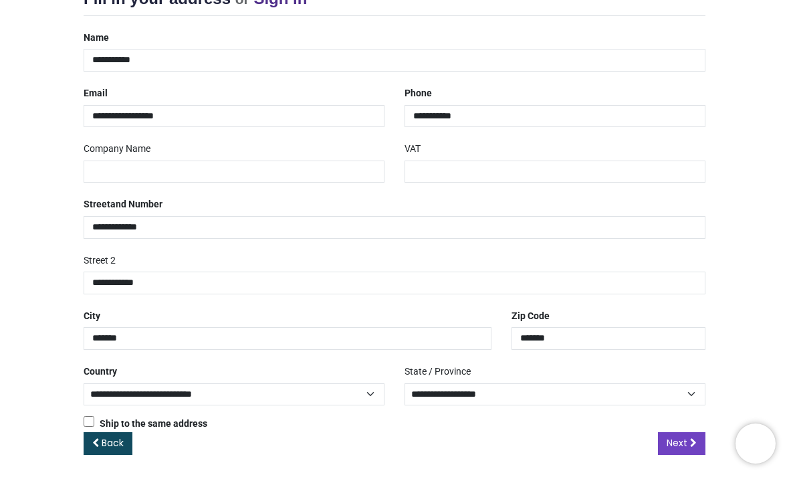
click at [677, 440] on span "Next" at bounding box center [677, 442] width 21 height 13
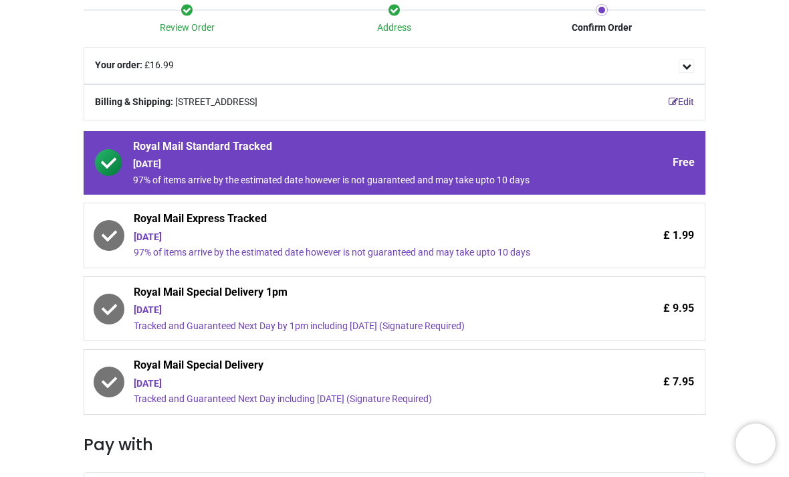
scroll to position [133, 0]
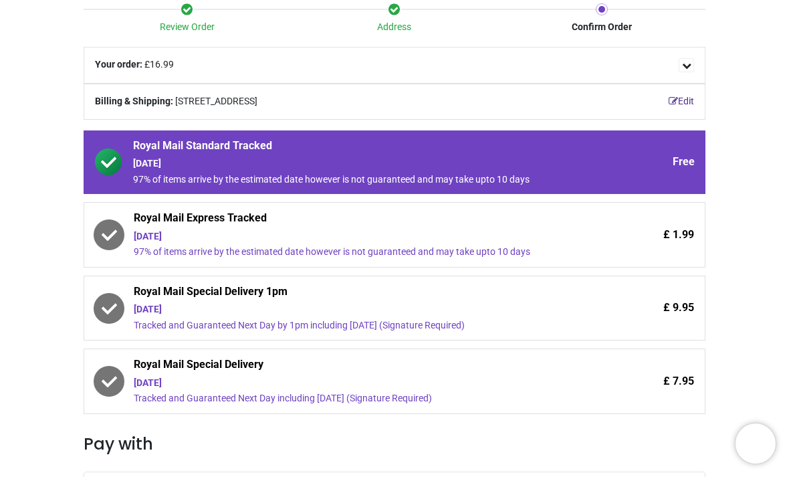
click at [215, 221] on span "Royal Mail Express Tracked" at bounding box center [358, 220] width 448 height 19
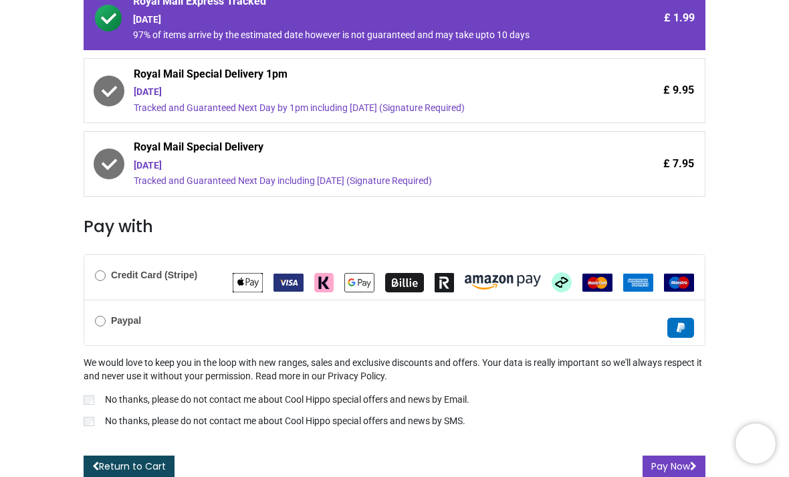
scroll to position [349, 0]
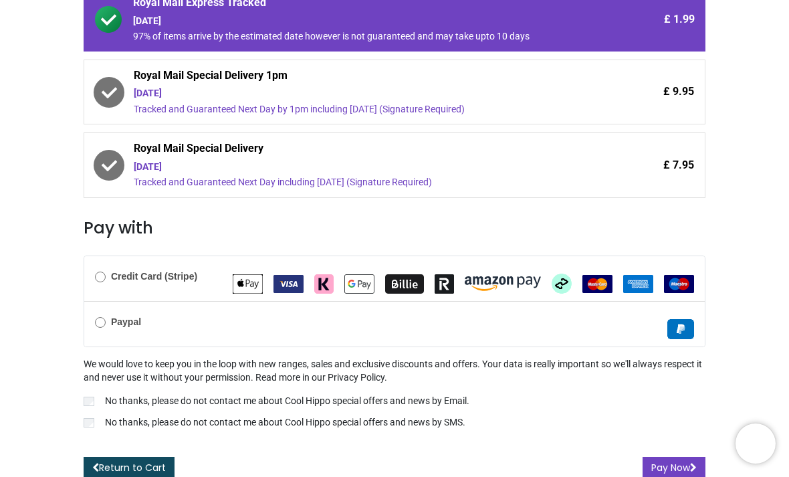
click at [660, 461] on button "Pay Now" at bounding box center [674, 468] width 63 height 23
